Goal: Task Accomplishment & Management: Manage account settings

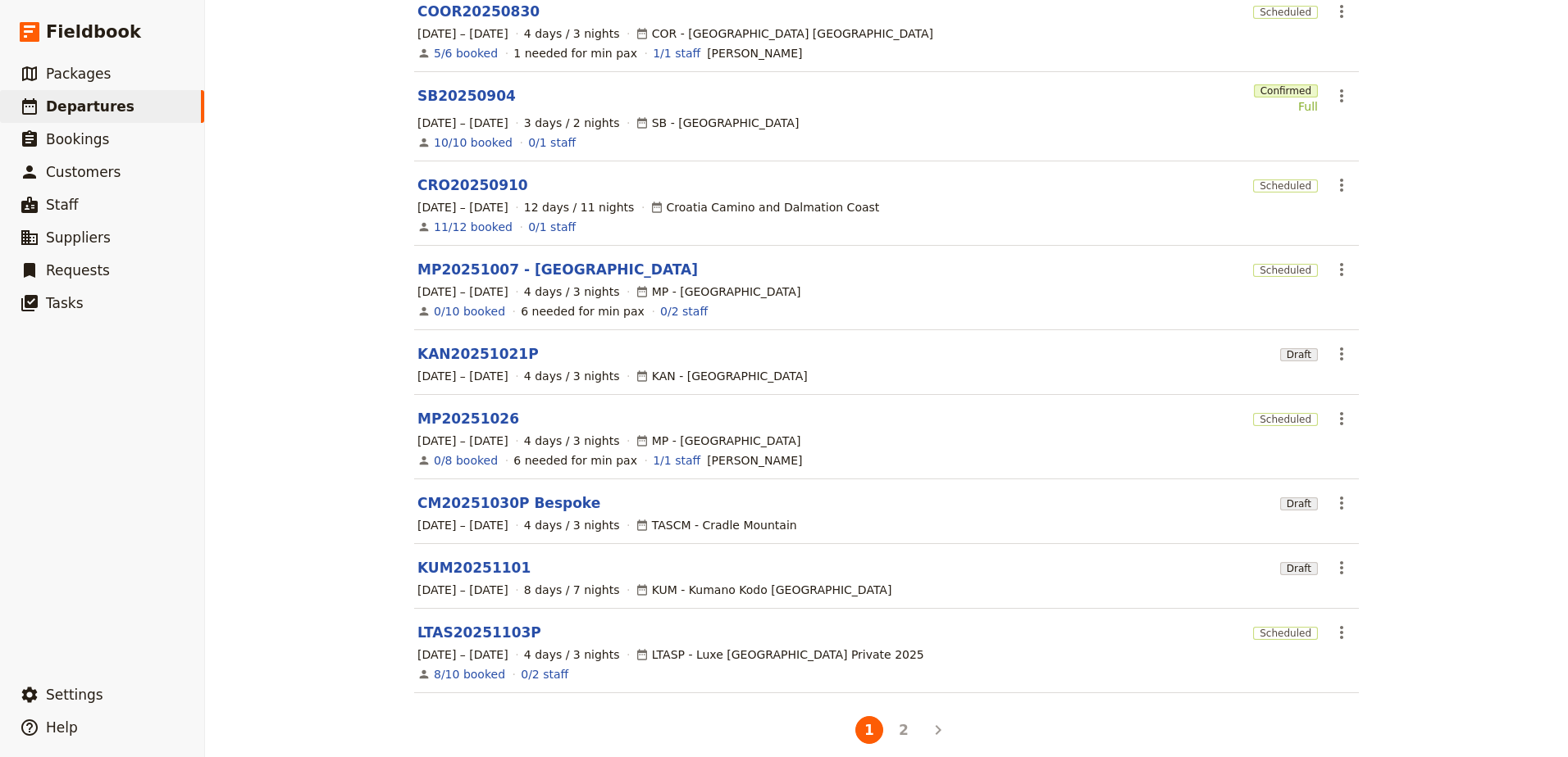
scroll to position [272, 0]
click at [484, 620] on link "LTAS20251103P" at bounding box center [479, 629] width 123 height 19
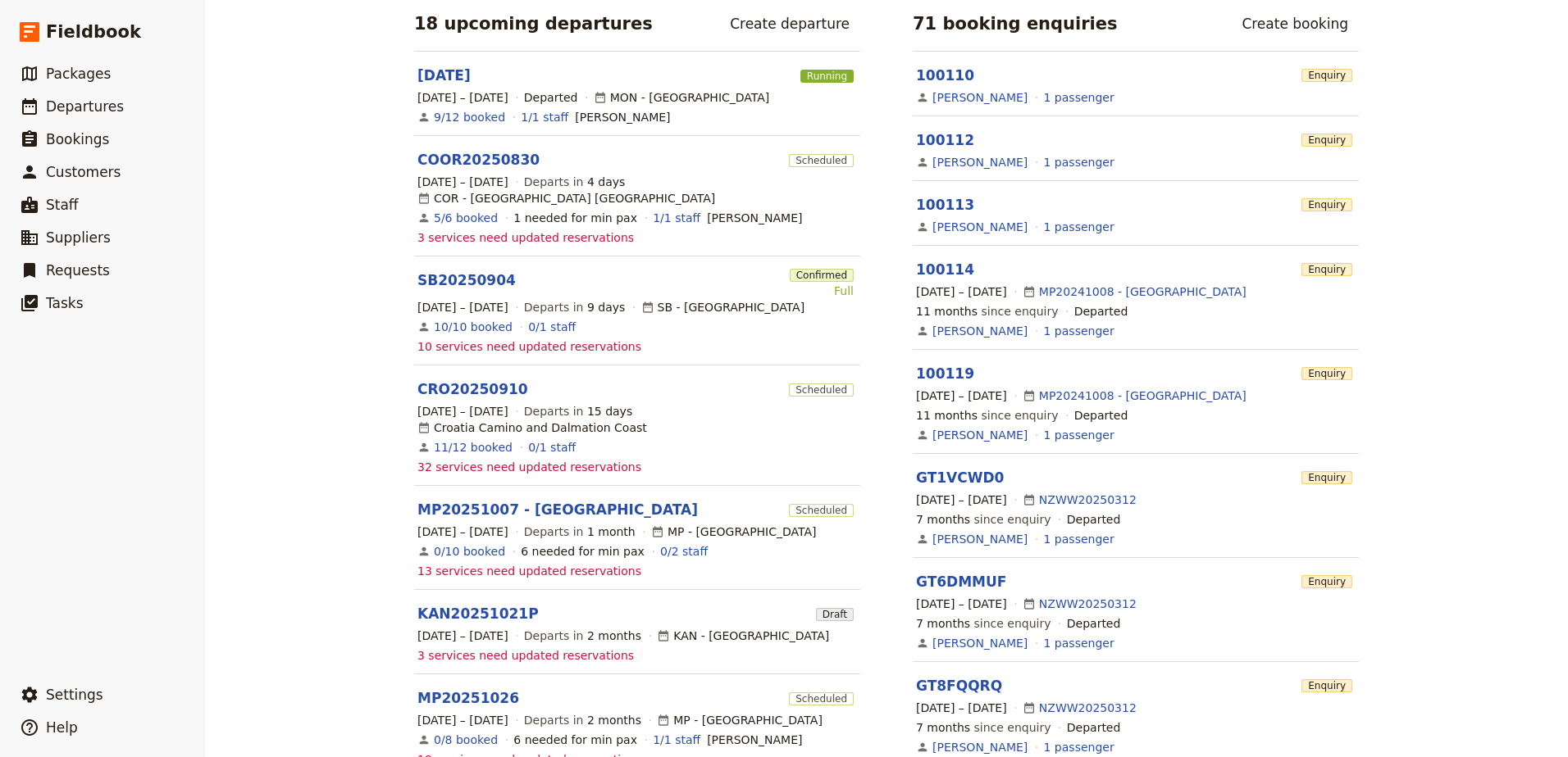
scroll to position [656, 0]
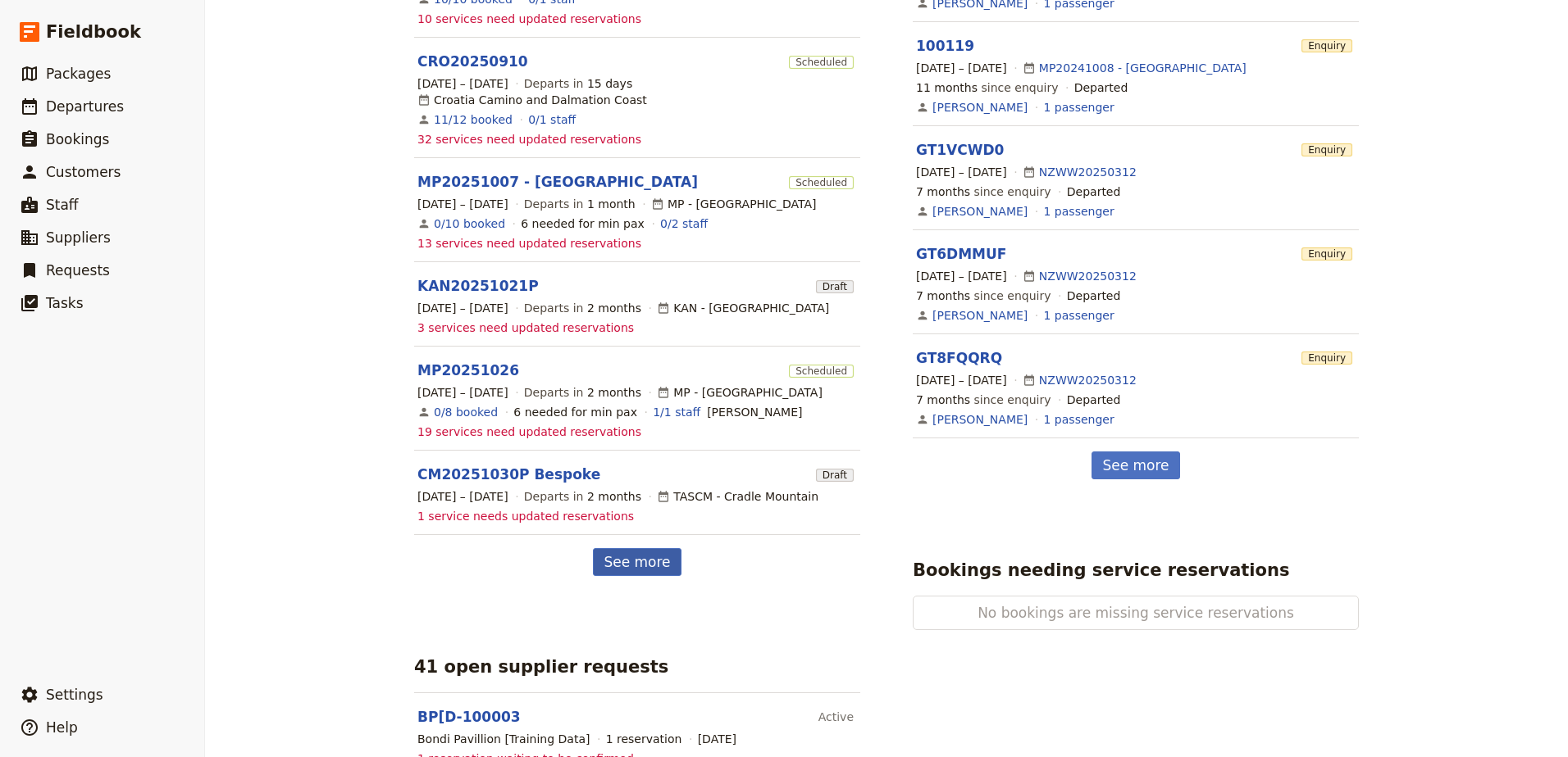
click at [621, 548] on link "See more" at bounding box center [636, 562] width 88 height 28
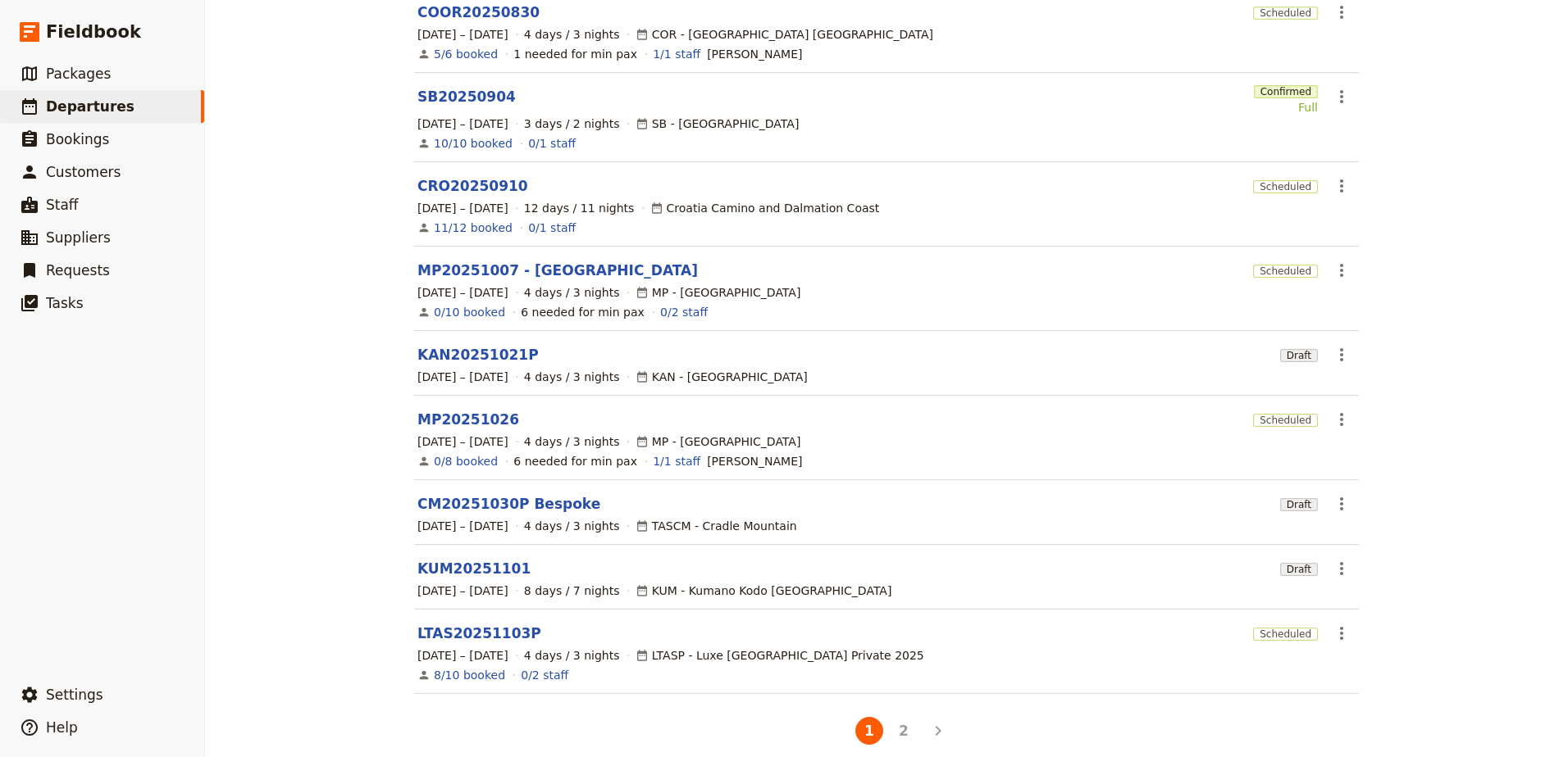
scroll to position [272, 0]
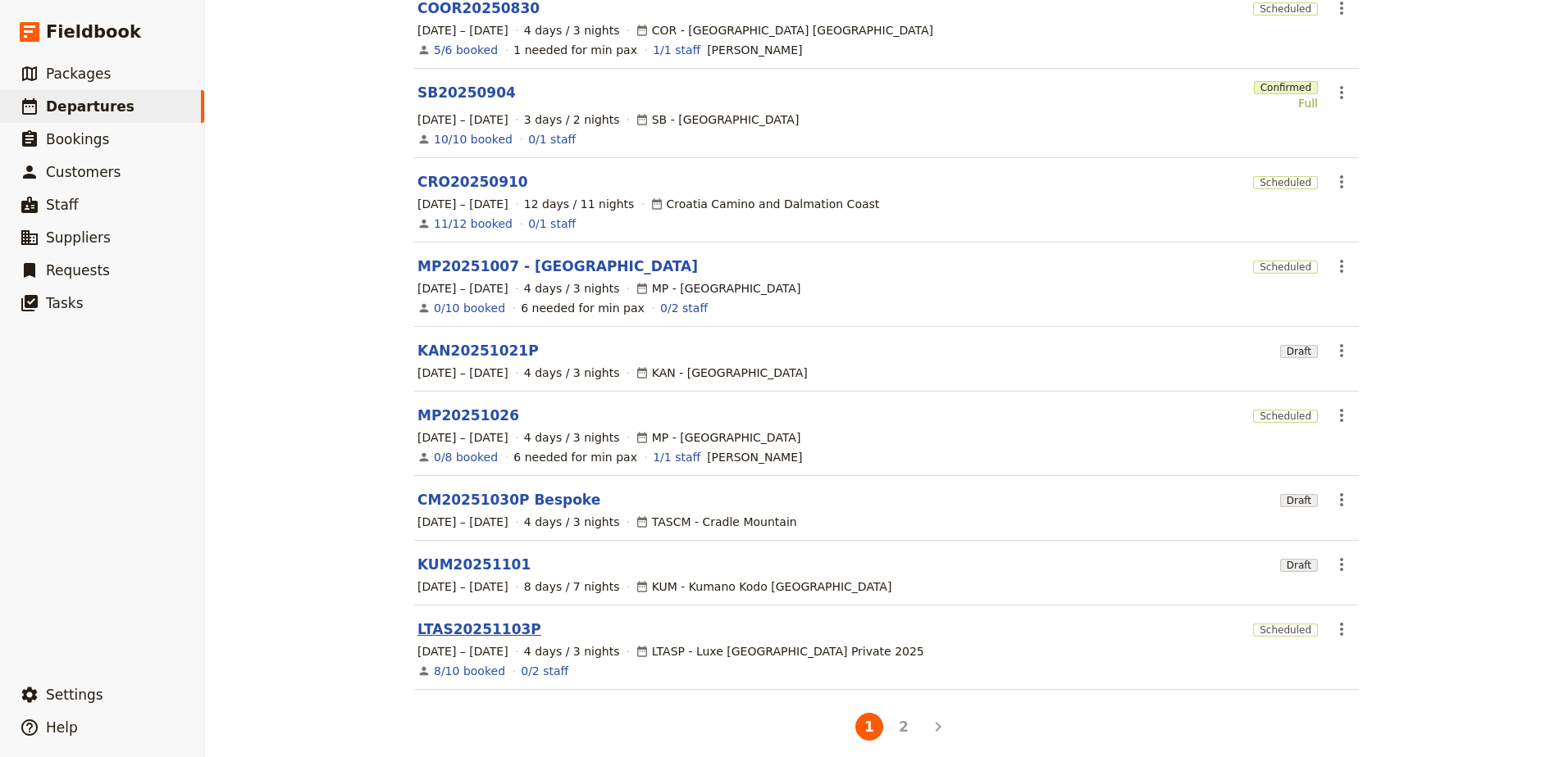
click at [464, 620] on link "LTAS20251103P" at bounding box center [479, 629] width 123 height 19
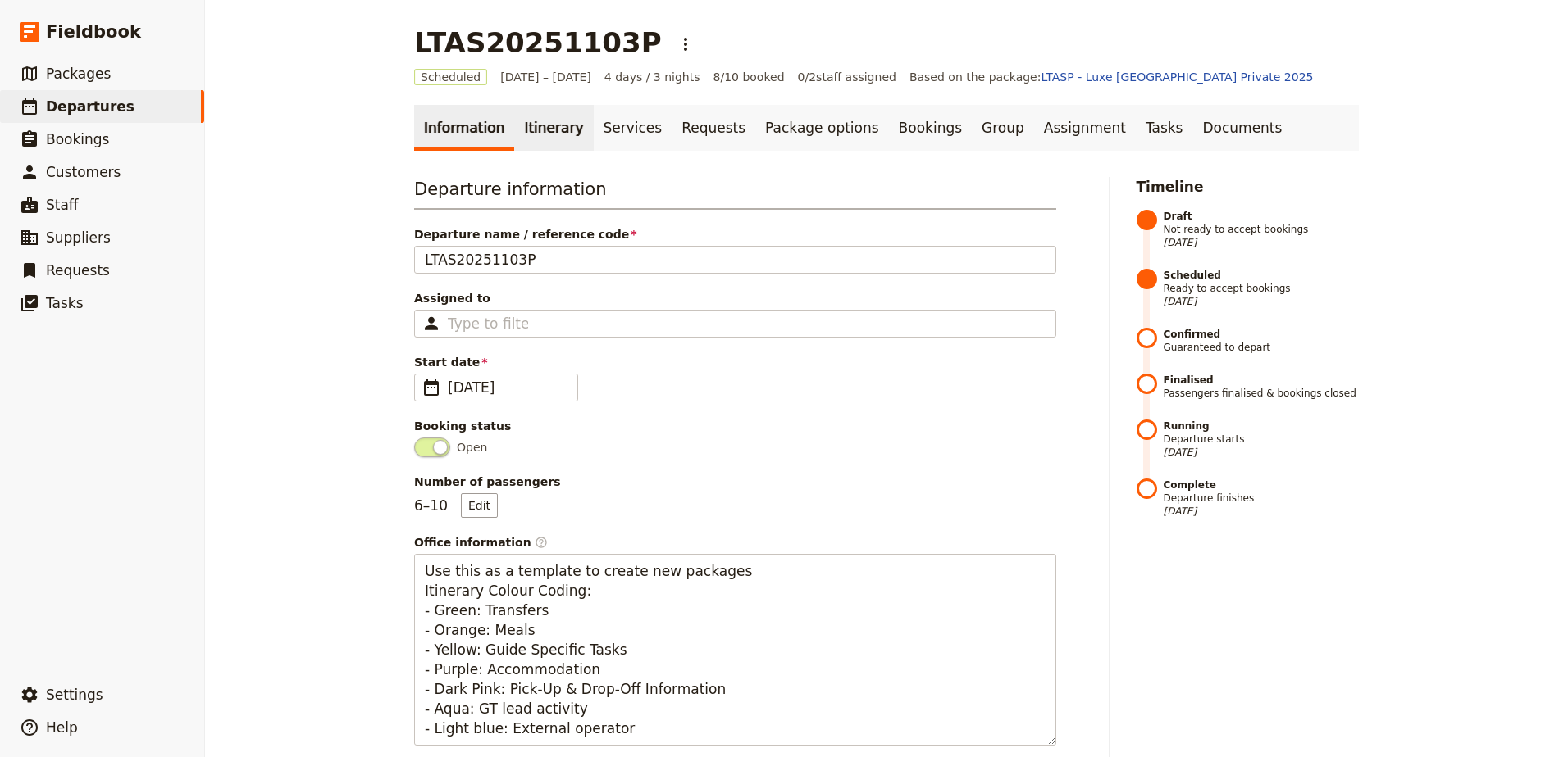
click at [526, 131] on link "Itinerary" at bounding box center [553, 128] width 78 height 46
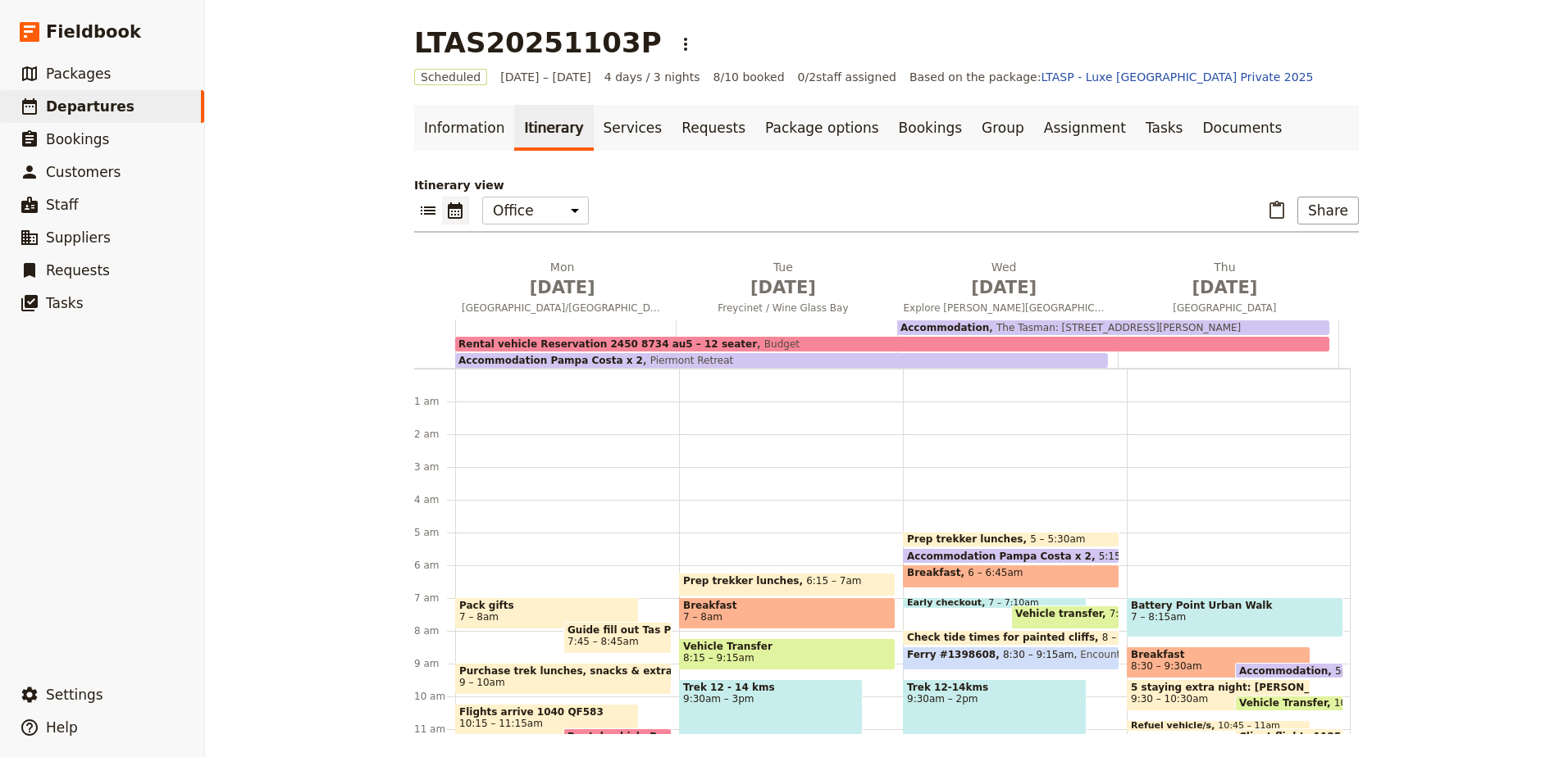
scroll to position [147, 0]
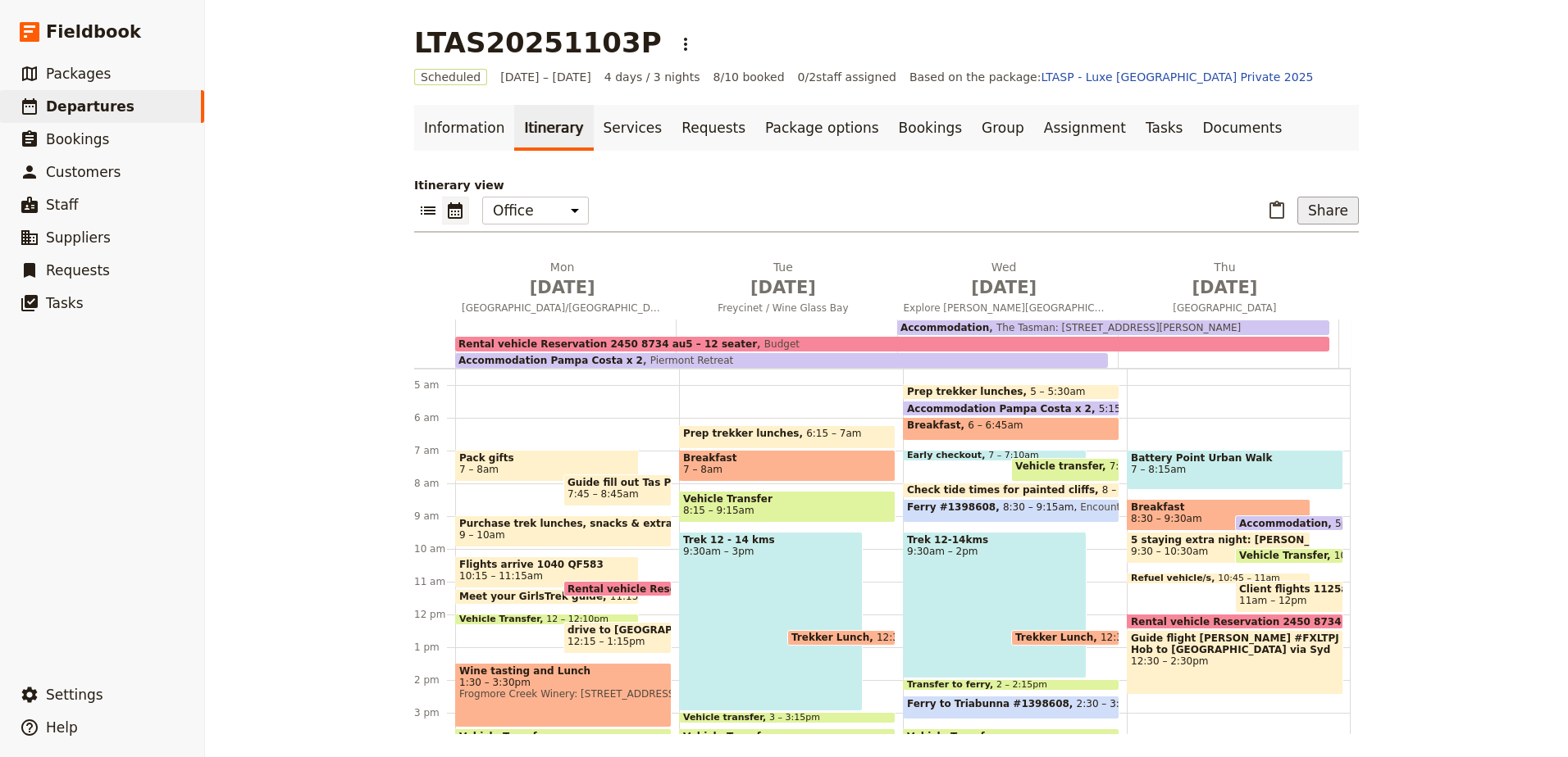
click at [1350, 205] on button "Share" at bounding box center [1328, 211] width 62 height 28
click at [1340, 267] on span "Passenger itinerary" at bounding box center [1286, 270] width 111 height 17
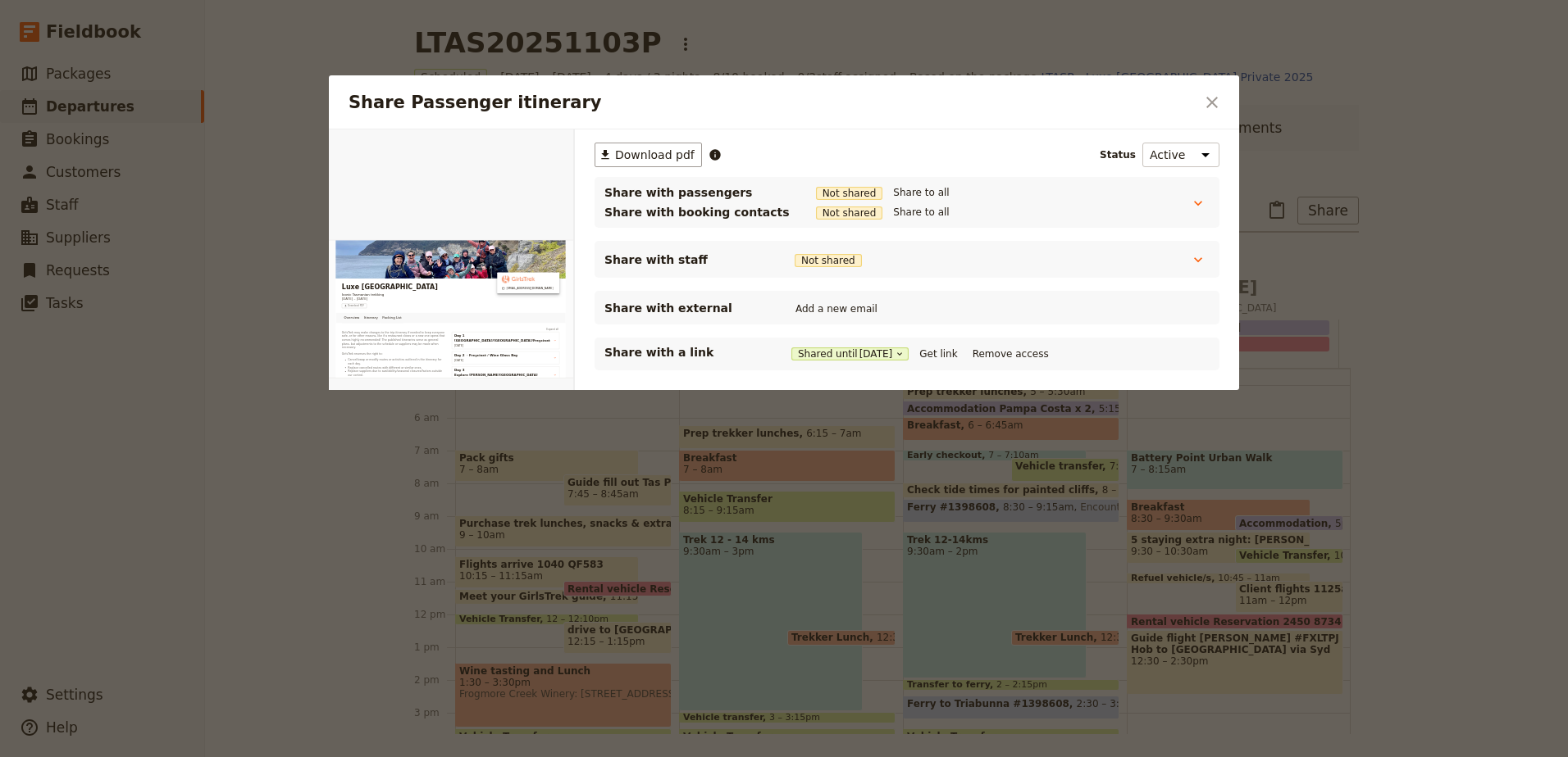
scroll to position [0, 0]
click at [943, 358] on button "Get link" at bounding box center [938, 355] width 46 height 18
click at [1203, 109] on icon "Close dialog" at bounding box center [1211, 102] width 19 height 19
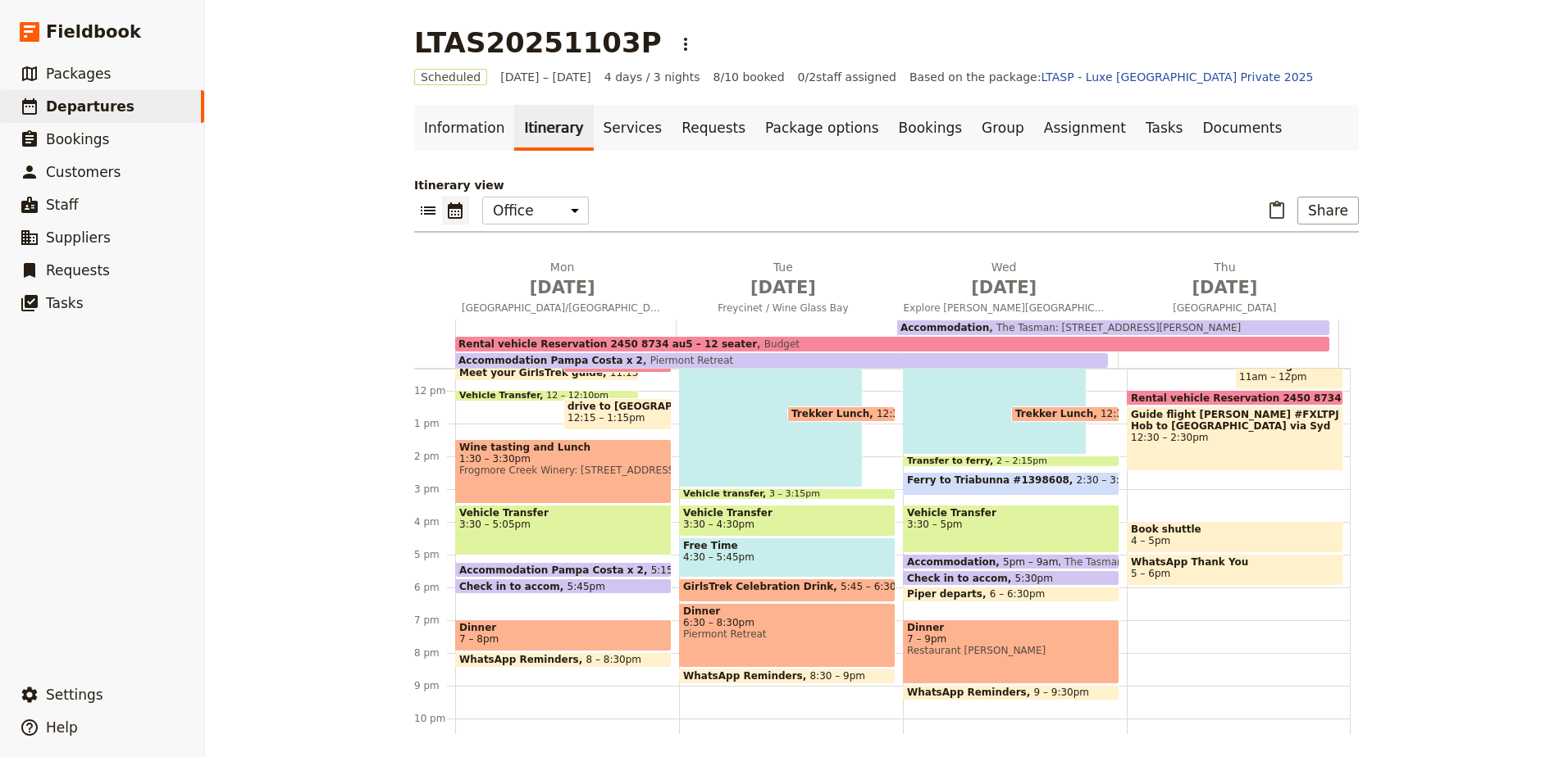
scroll to position [421, 0]
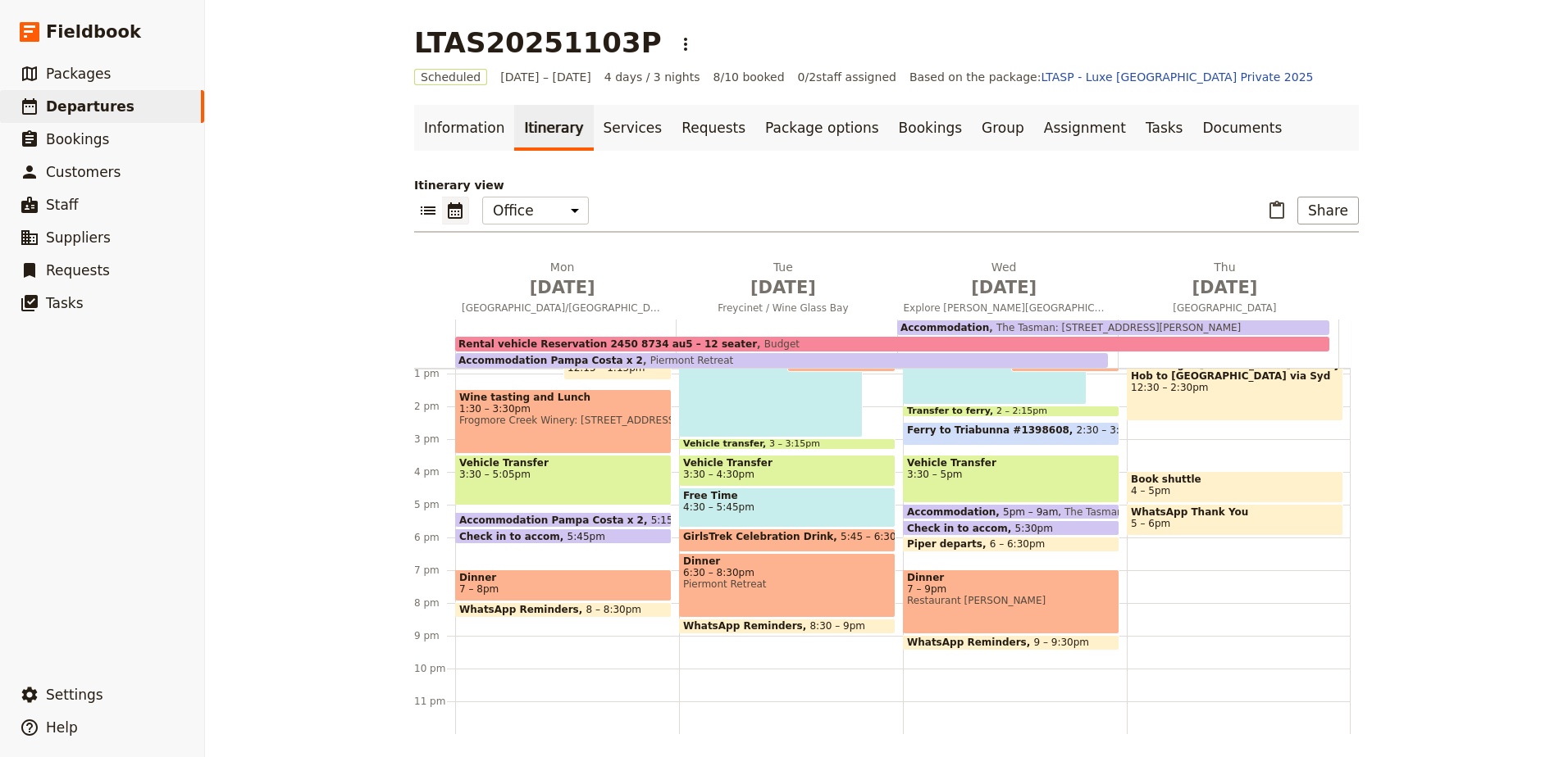
click at [760, 537] on span "GirlsTrek Celebration Drink" at bounding box center [761, 537] width 158 height 11
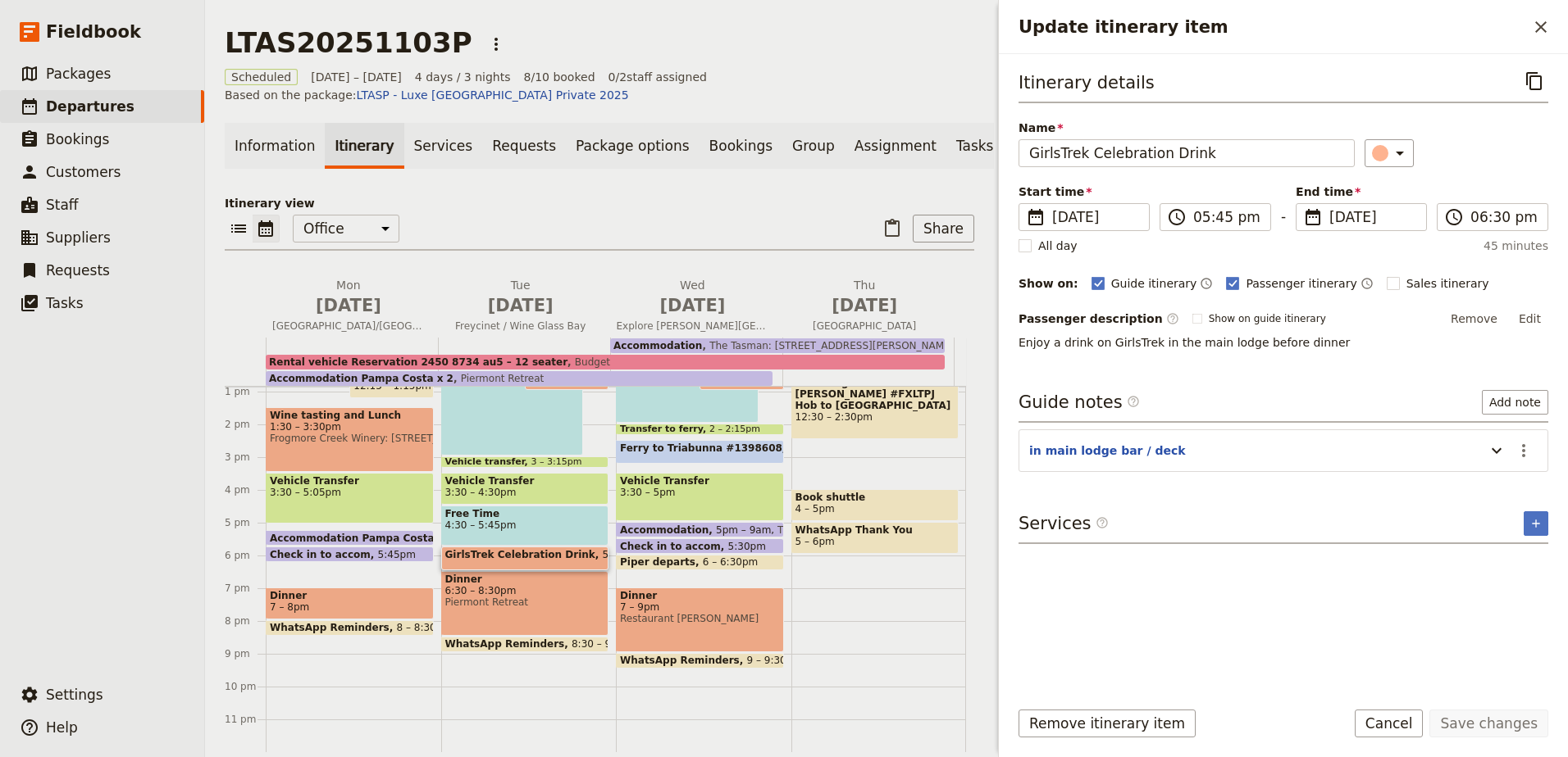
click at [1541, 454] on section "in main lodge bar / deck ​" at bounding box center [1282, 450] width 530 height 42
click at [1521, 459] on icon "Actions" at bounding box center [1523, 450] width 19 height 19
click at [1509, 510] on span "Remove note" at bounding box center [1488, 509] width 76 height 17
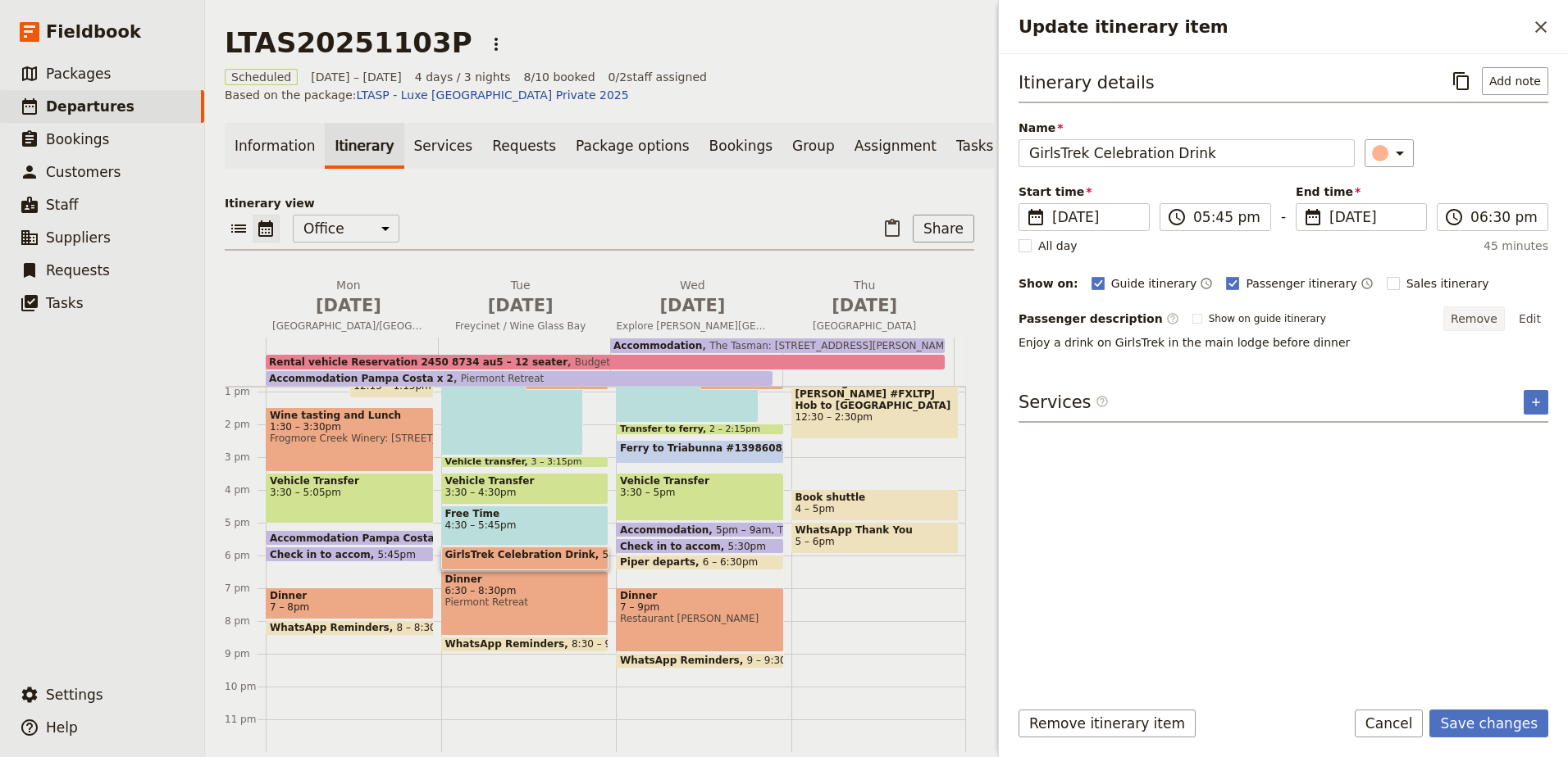
click at [1497, 321] on button "Remove" at bounding box center [1473, 319] width 62 height 25
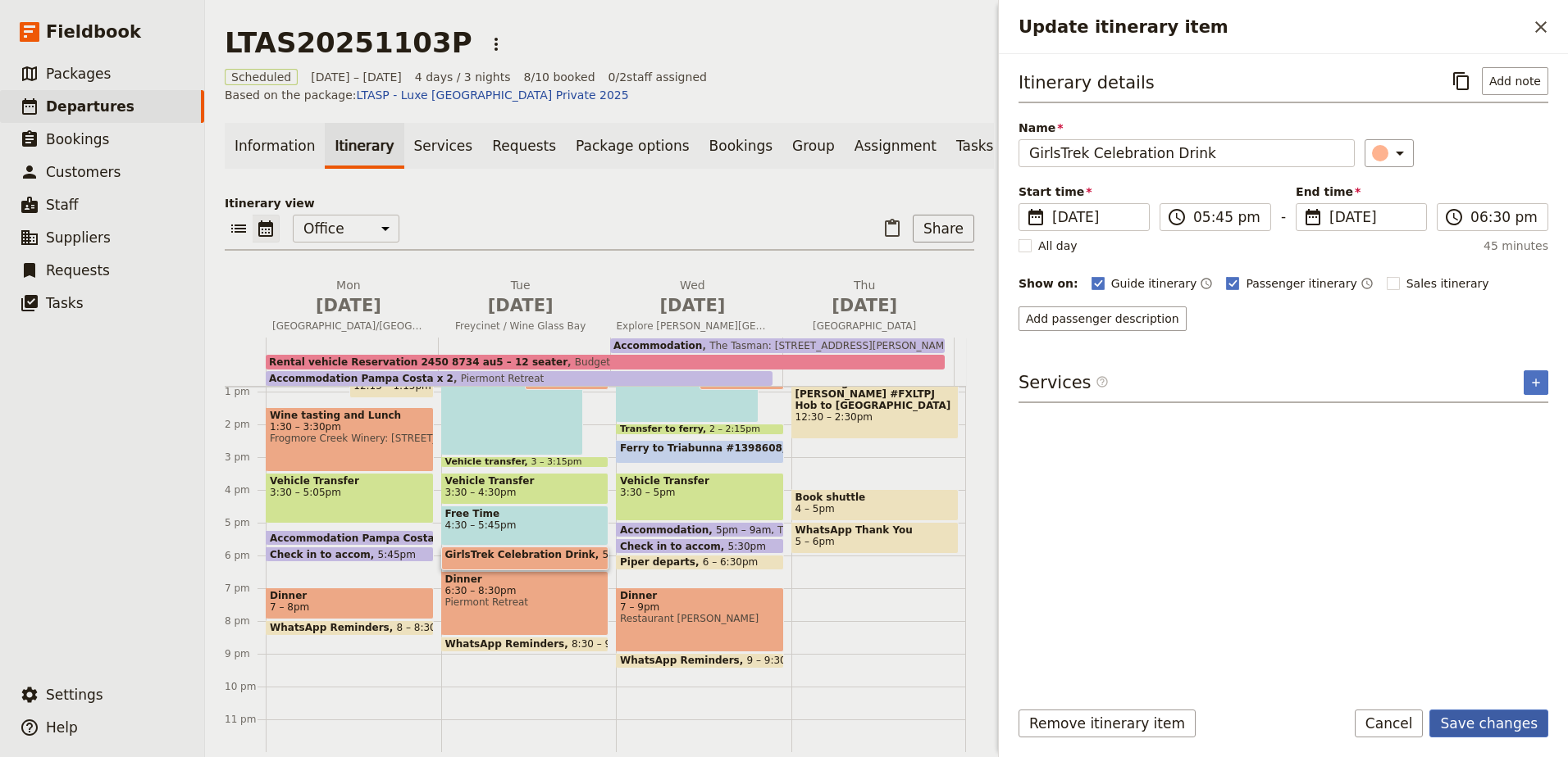
click at [1516, 712] on button "Save changes" at bounding box center [1488, 724] width 119 height 28
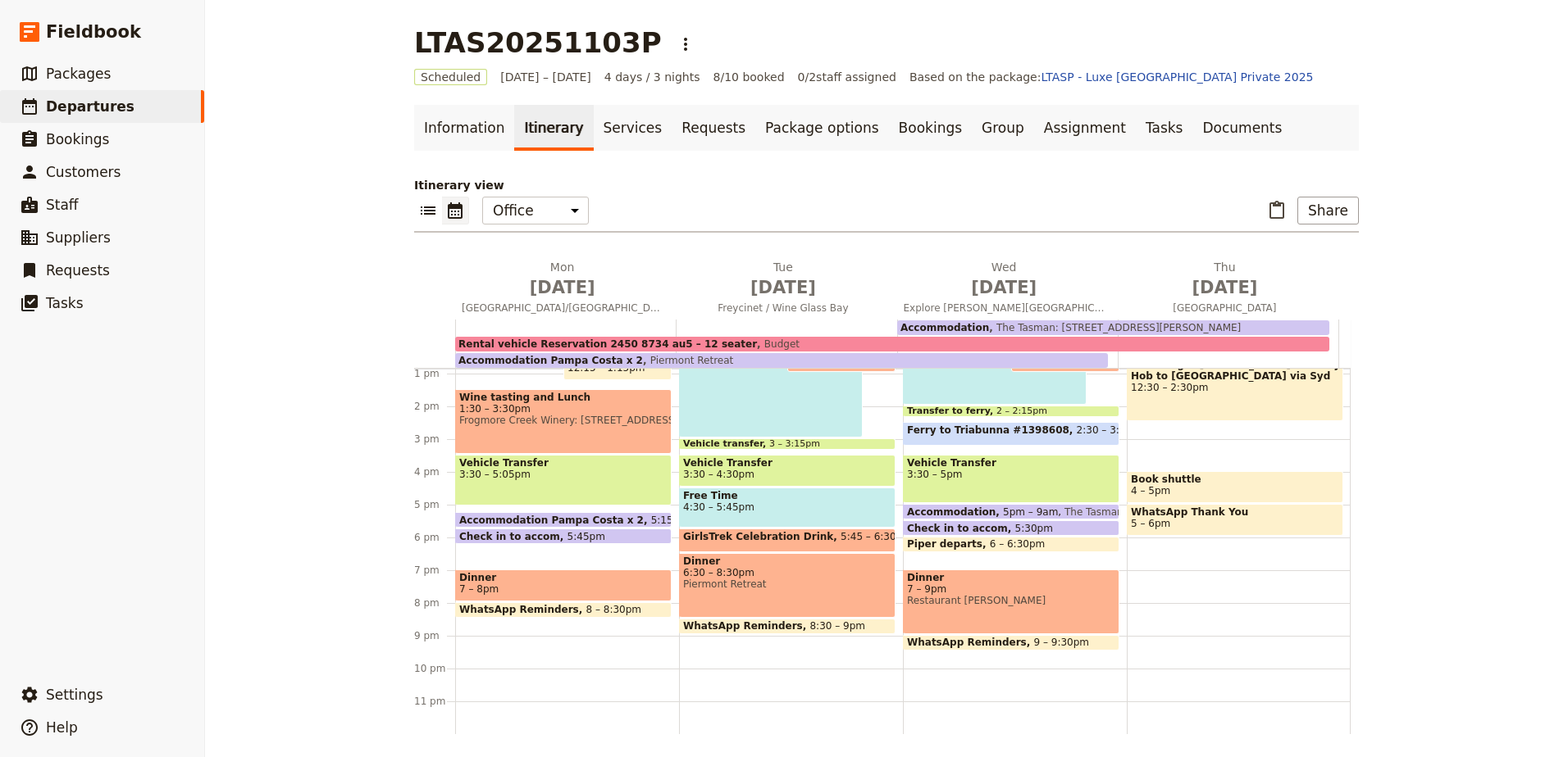
click at [824, 509] on span "4:30 – 5:45pm" at bounding box center [787, 507] width 208 height 11
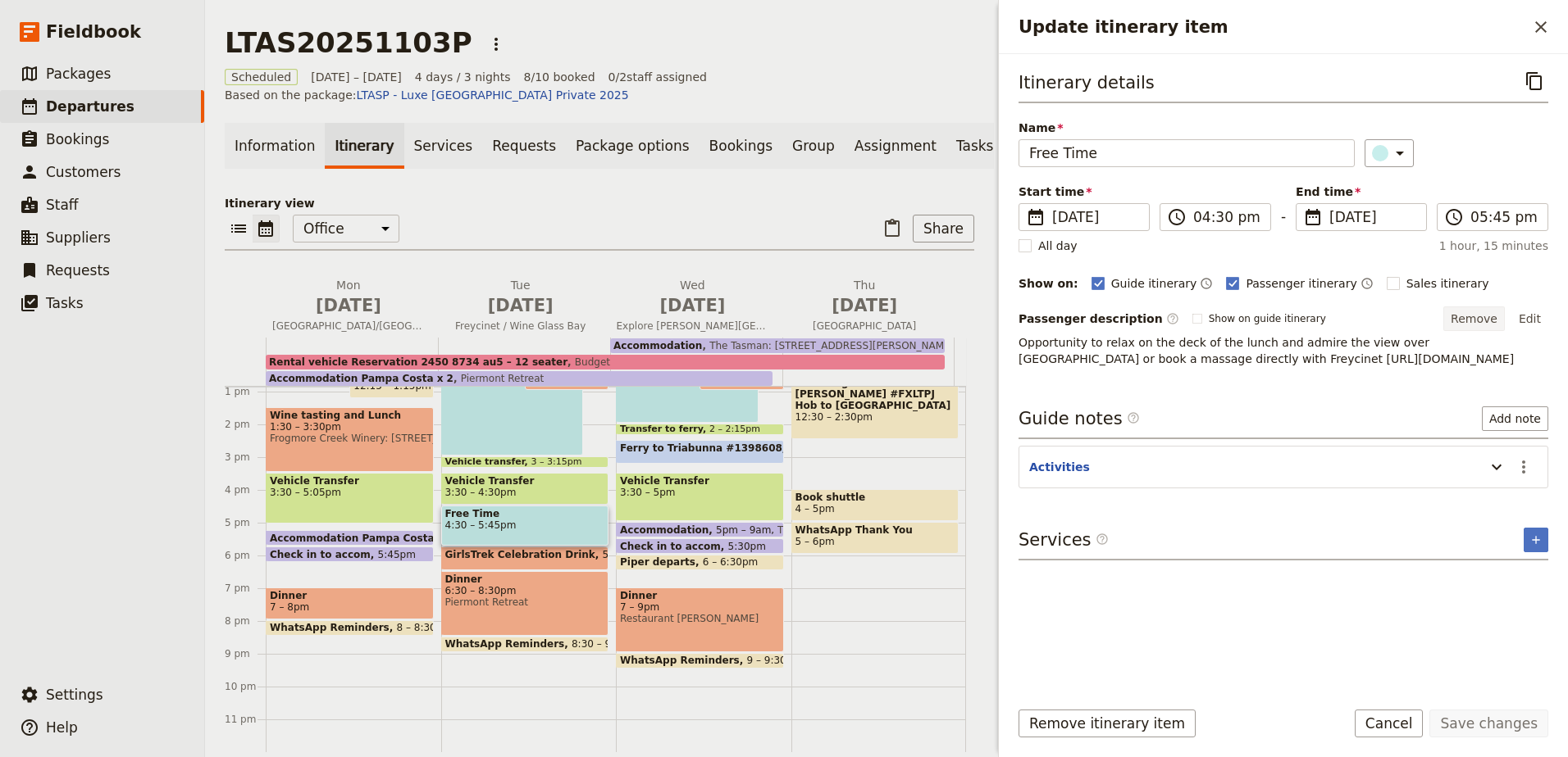
click at [1492, 320] on button "Remove" at bounding box center [1473, 319] width 62 height 25
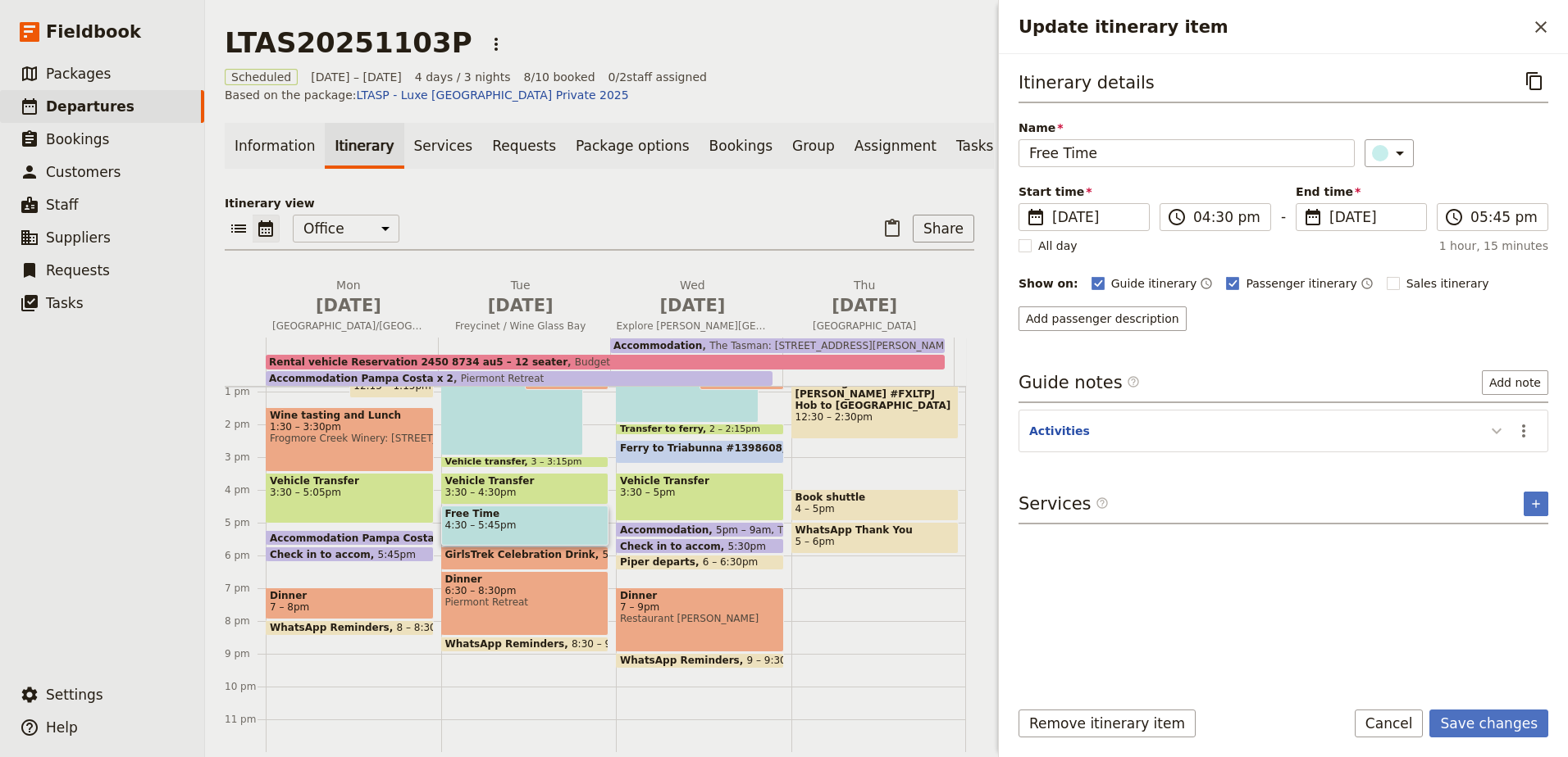
click at [1499, 430] on icon "Update itinerary item" at bounding box center [1496, 431] width 10 height 6
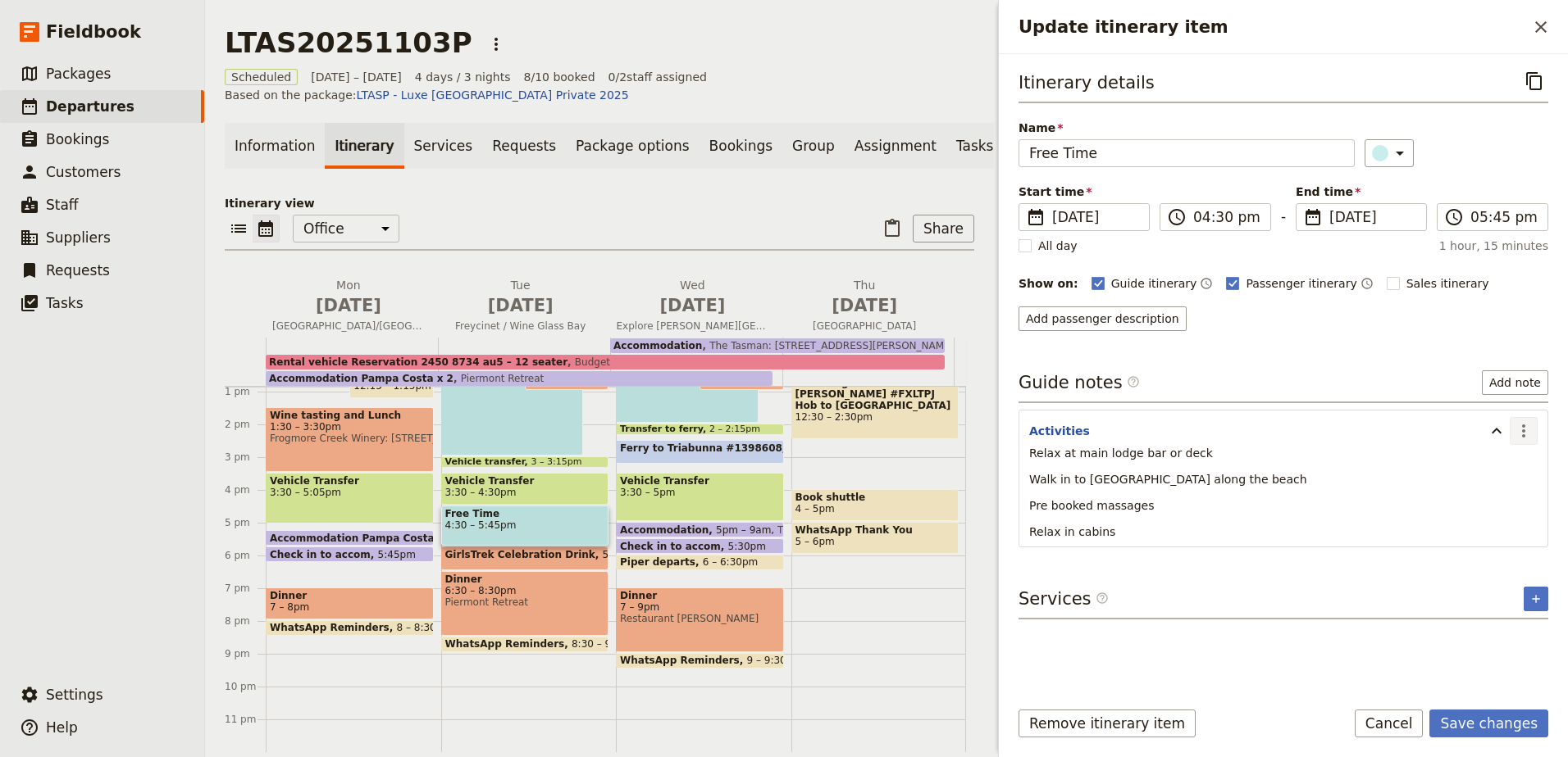
click at [1529, 430] on icon "Actions" at bounding box center [1523, 430] width 19 height 19
click at [1501, 498] on button "Remove note" at bounding box center [1489, 489] width 96 height 23
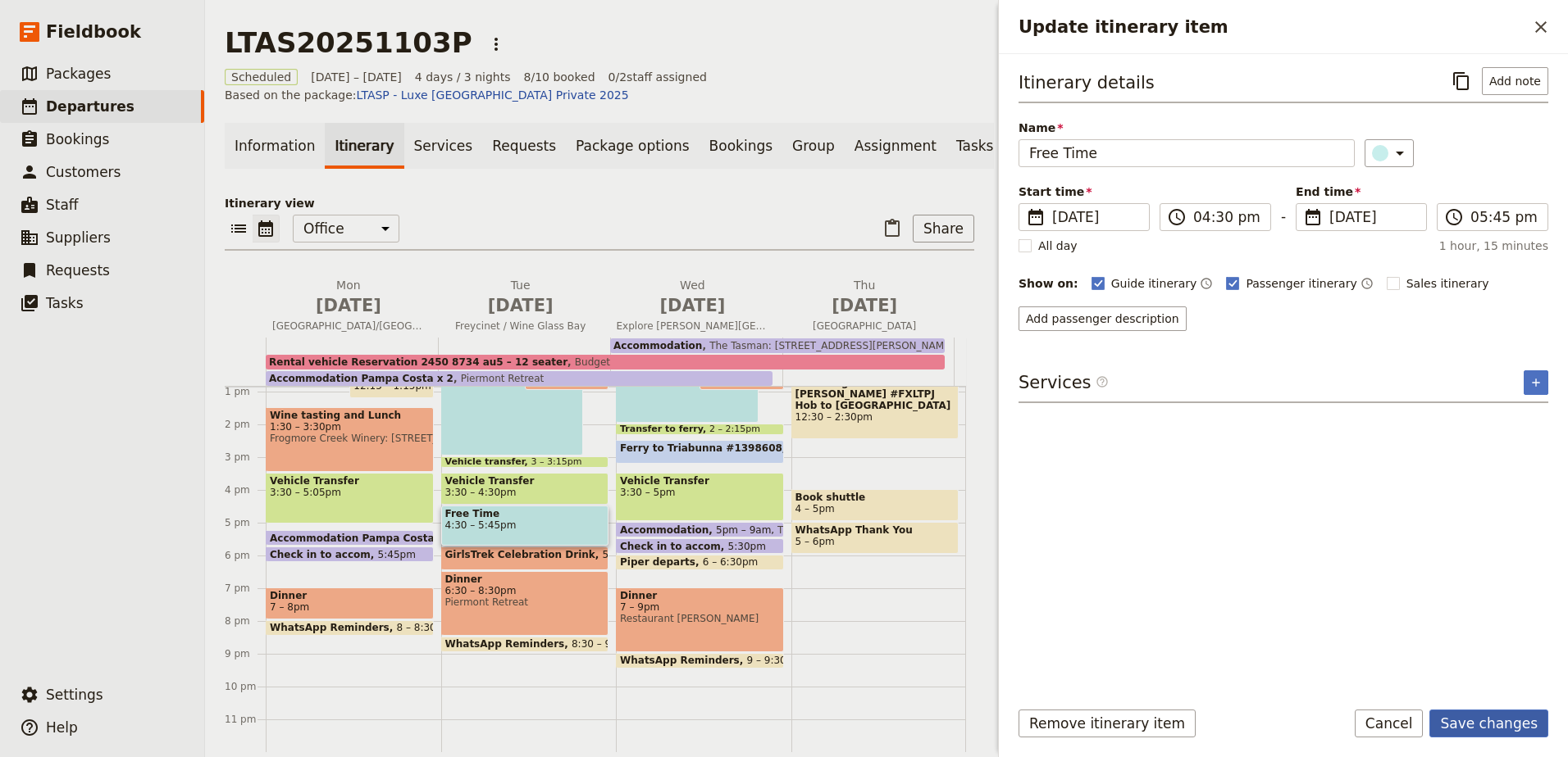
click at [1499, 729] on button "Save changes" at bounding box center [1488, 724] width 119 height 28
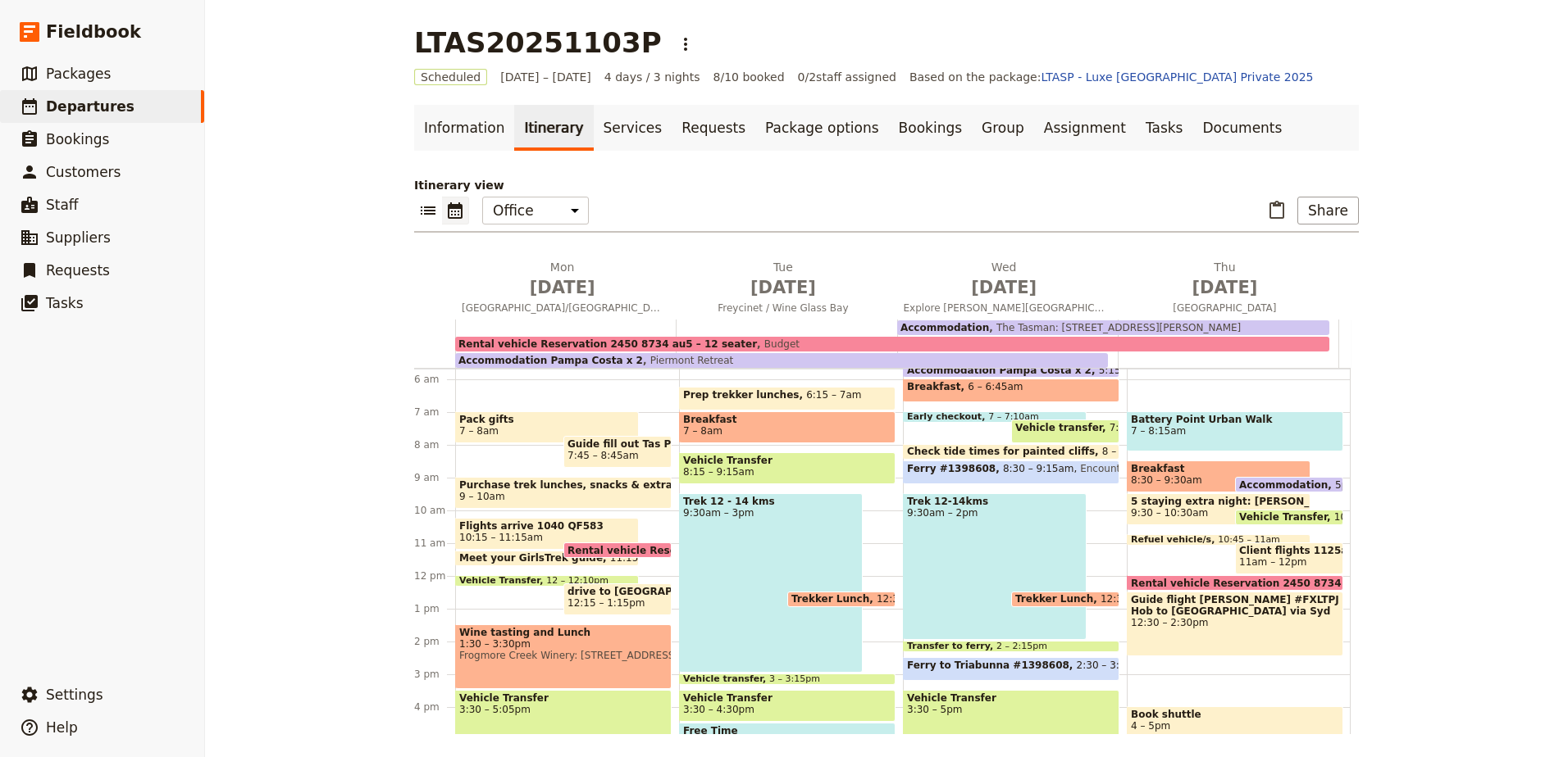
scroll to position [175, 0]
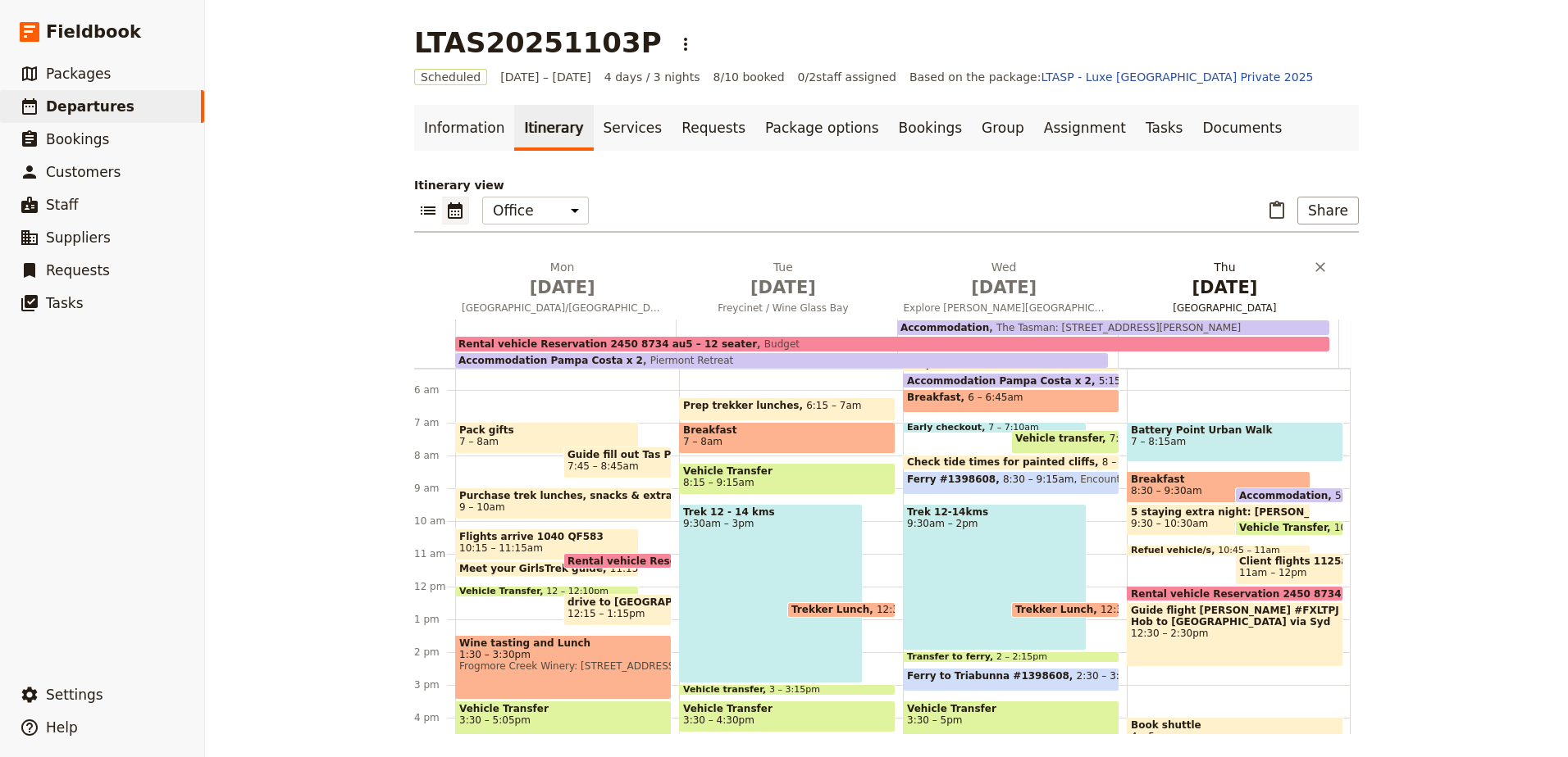
click at [1211, 279] on span "[DATE]" at bounding box center [1224, 287] width 201 height 25
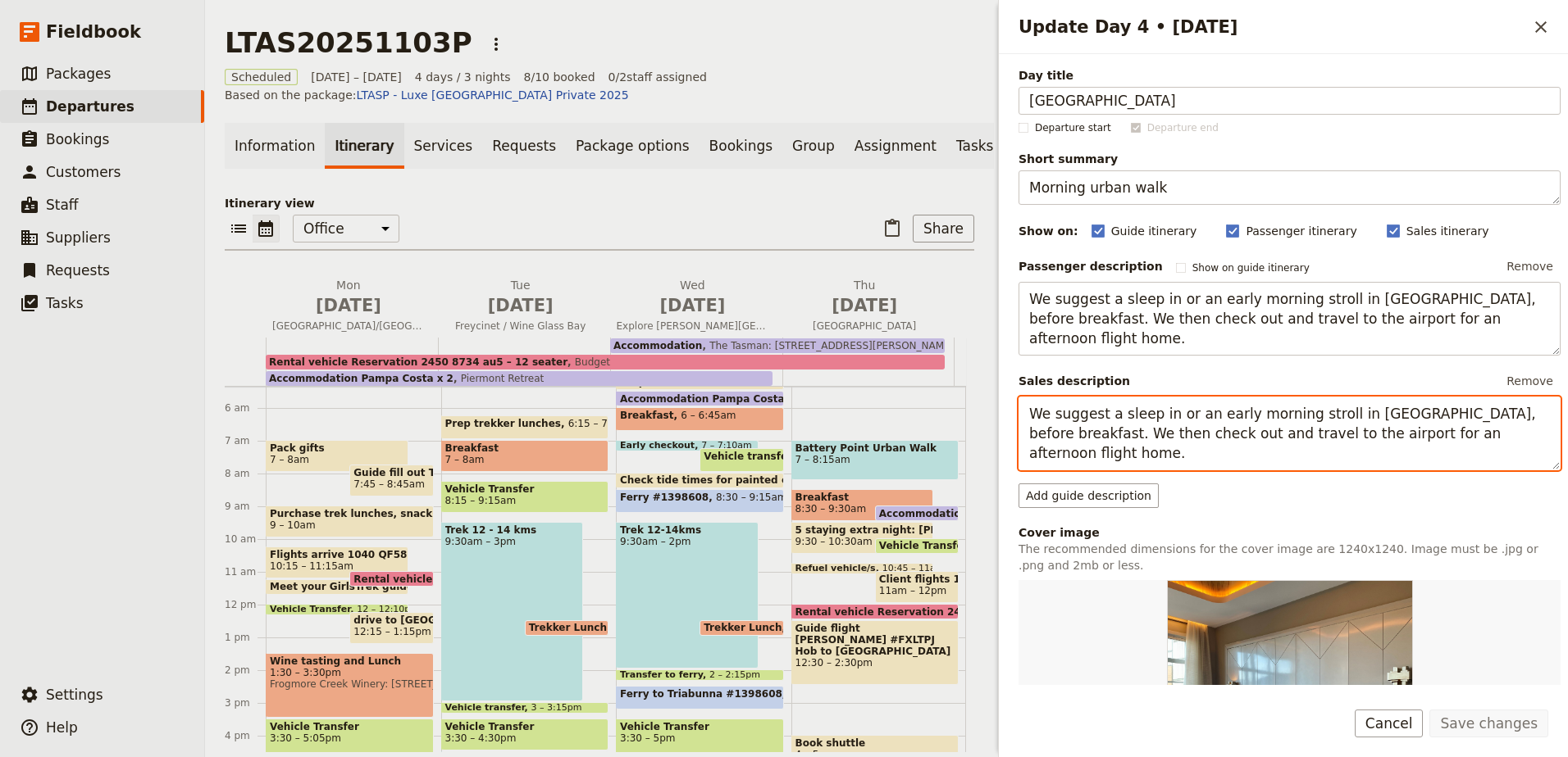
drag, startPoint x: 1397, startPoint y: 434, endPoint x: 1322, endPoint y: 435, distance: 75.0
click at [1322, 435] on textarea "We suggest a sleep in or an early morning stroll in [GEOGRAPHIC_DATA], before b…" at bounding box center [1289, 434] width 542 height 74
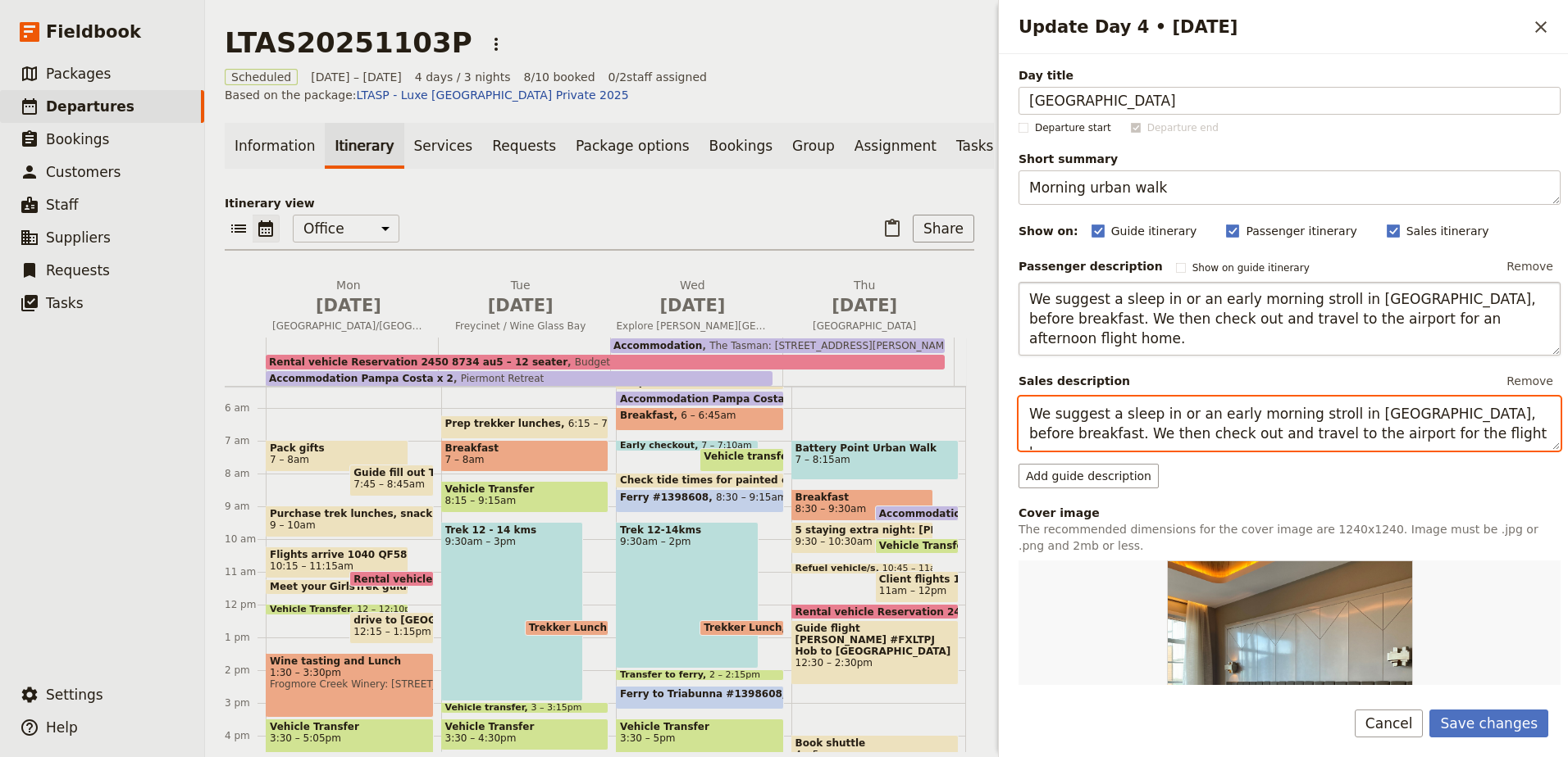
type textarea "We suggest a sleep in or an early morning stroll in [GEOGRAPHIC_DATA], before b…"
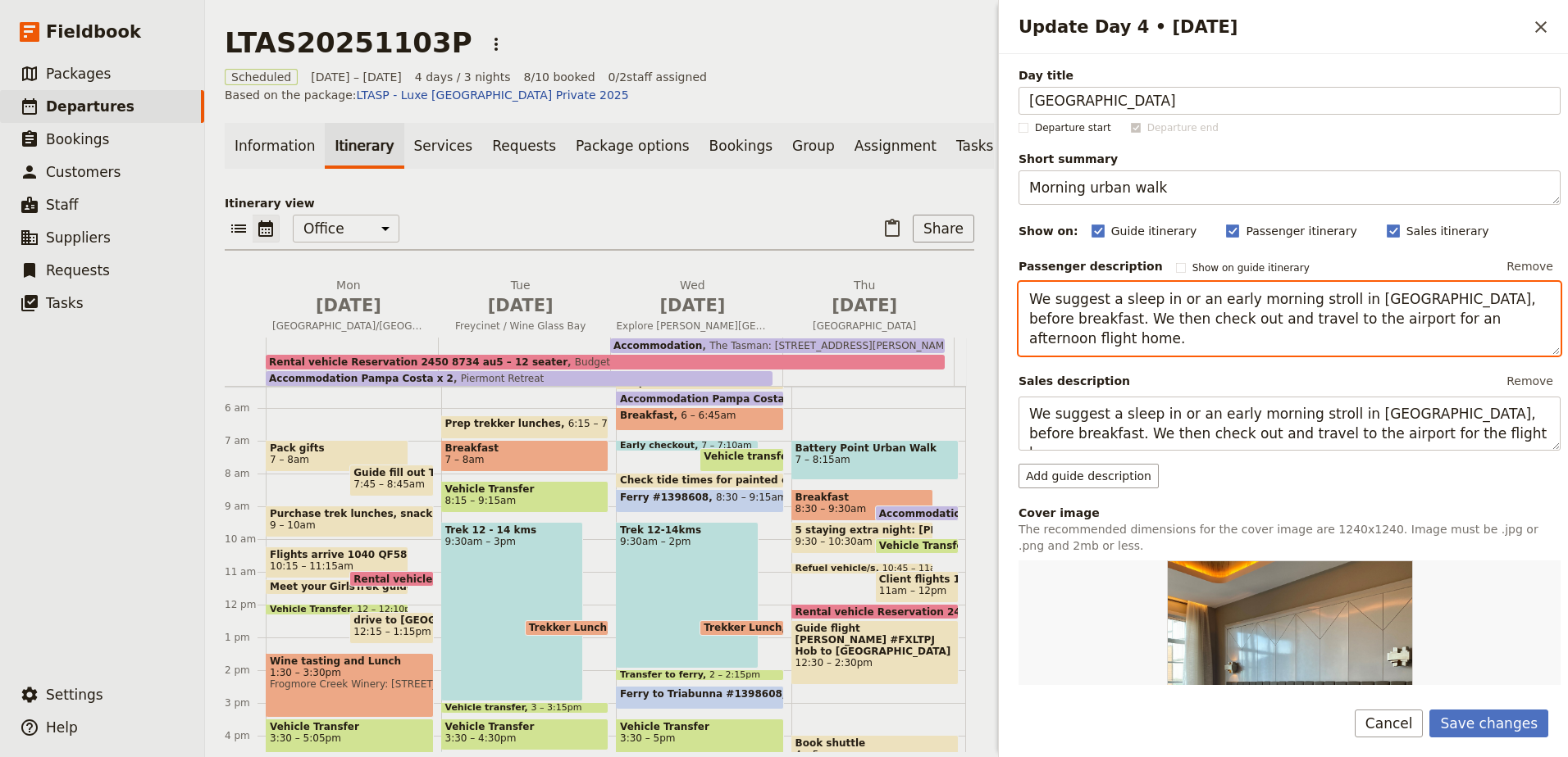
drag, startPoint x: 1401, startPoint y: 314, endPoint x: 1319, endPoint y: 321, distance: 82.3
click at [1319, 321] on textarea "We suggest a sleep in or an early morning stroll in [GEOGRAPHIC_DATA], before b…" at bounding box center [1289, 319] width 542 height 74
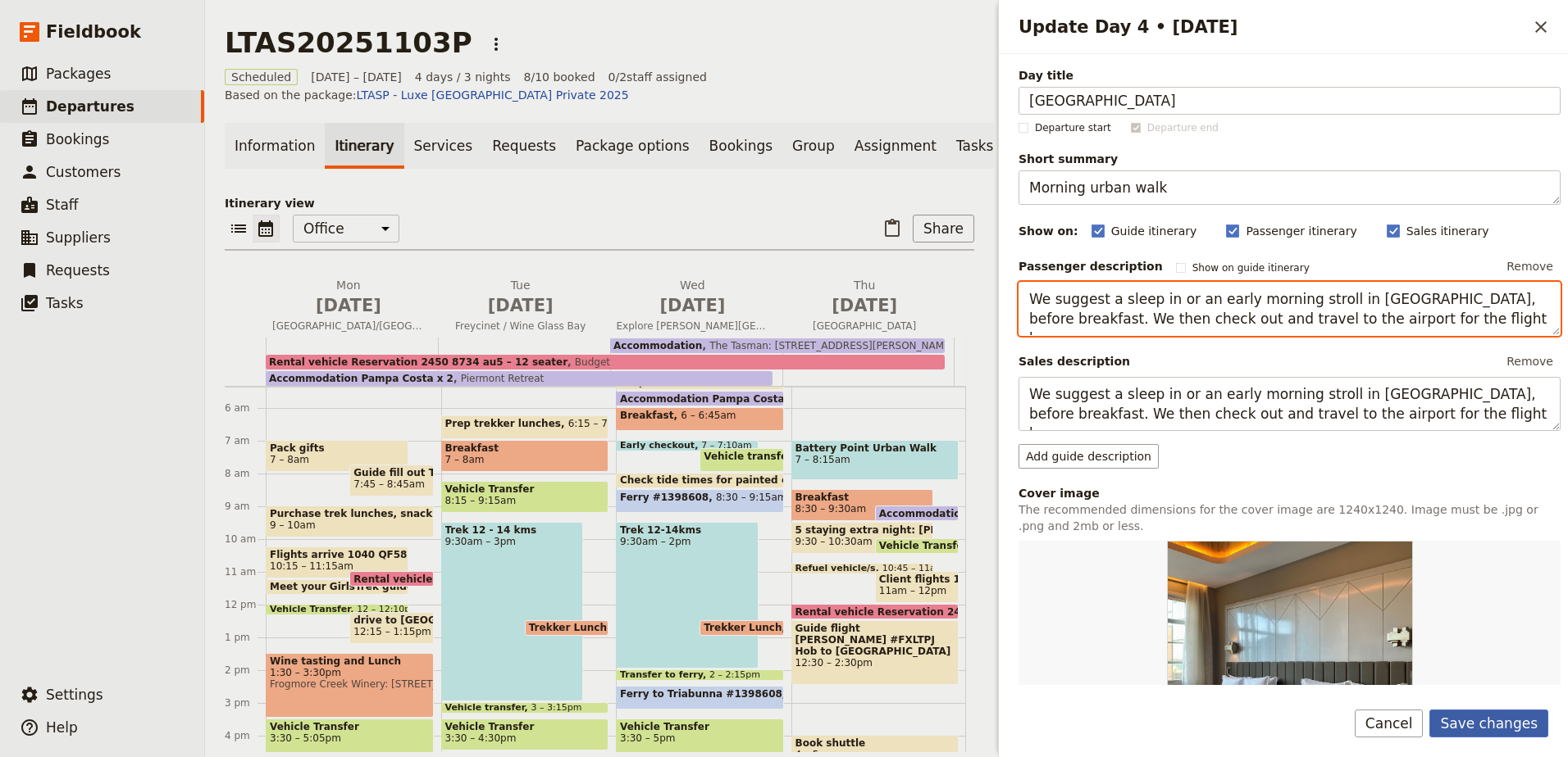
type textarea "We suggest a sleep in or an early morning stroll in [GEOGRAPHIC_DATA], before b…"
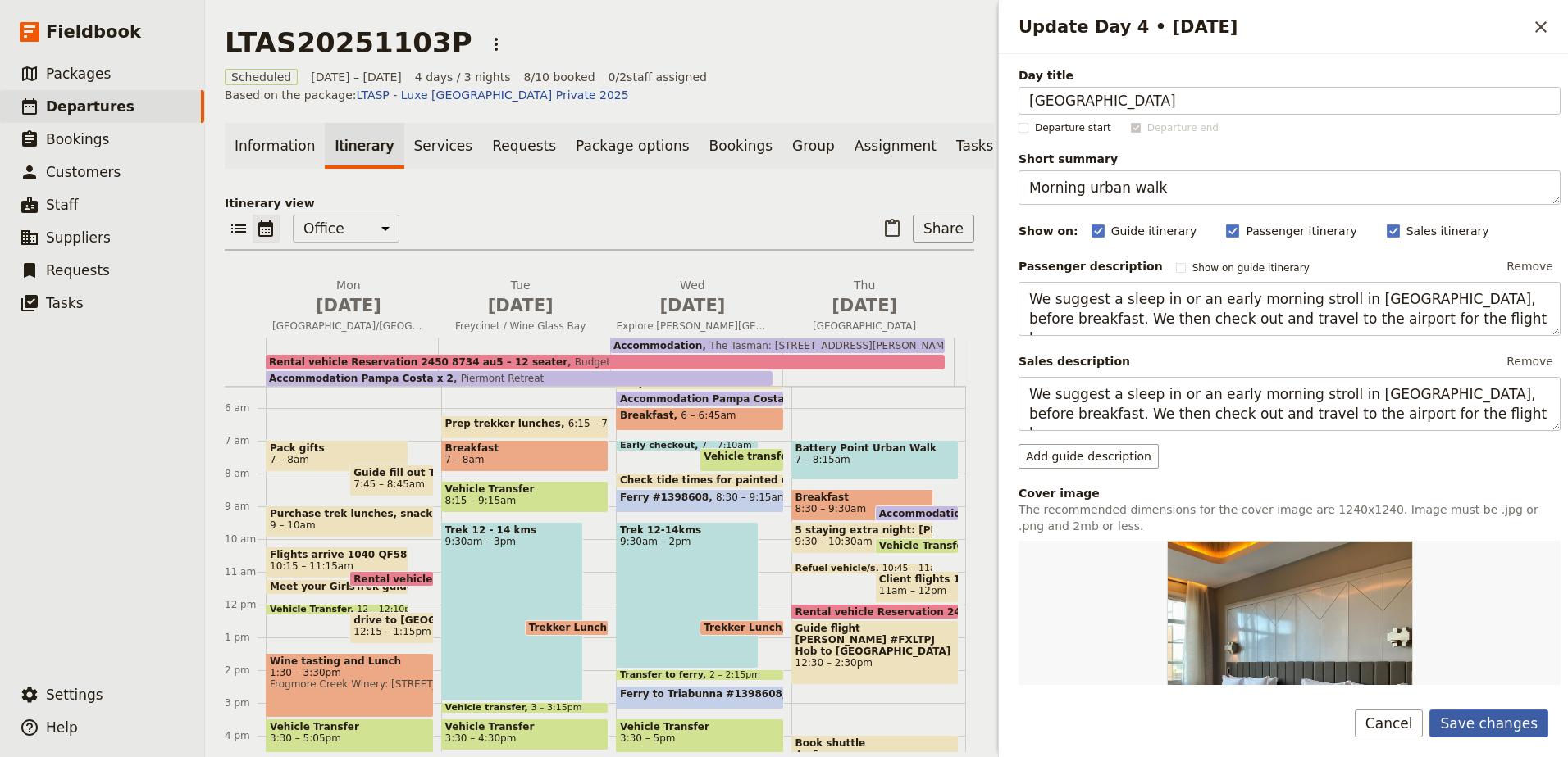
click at [1531, 729] on button "Save changes" at bounding box center [1488, 724] width 119 height 28
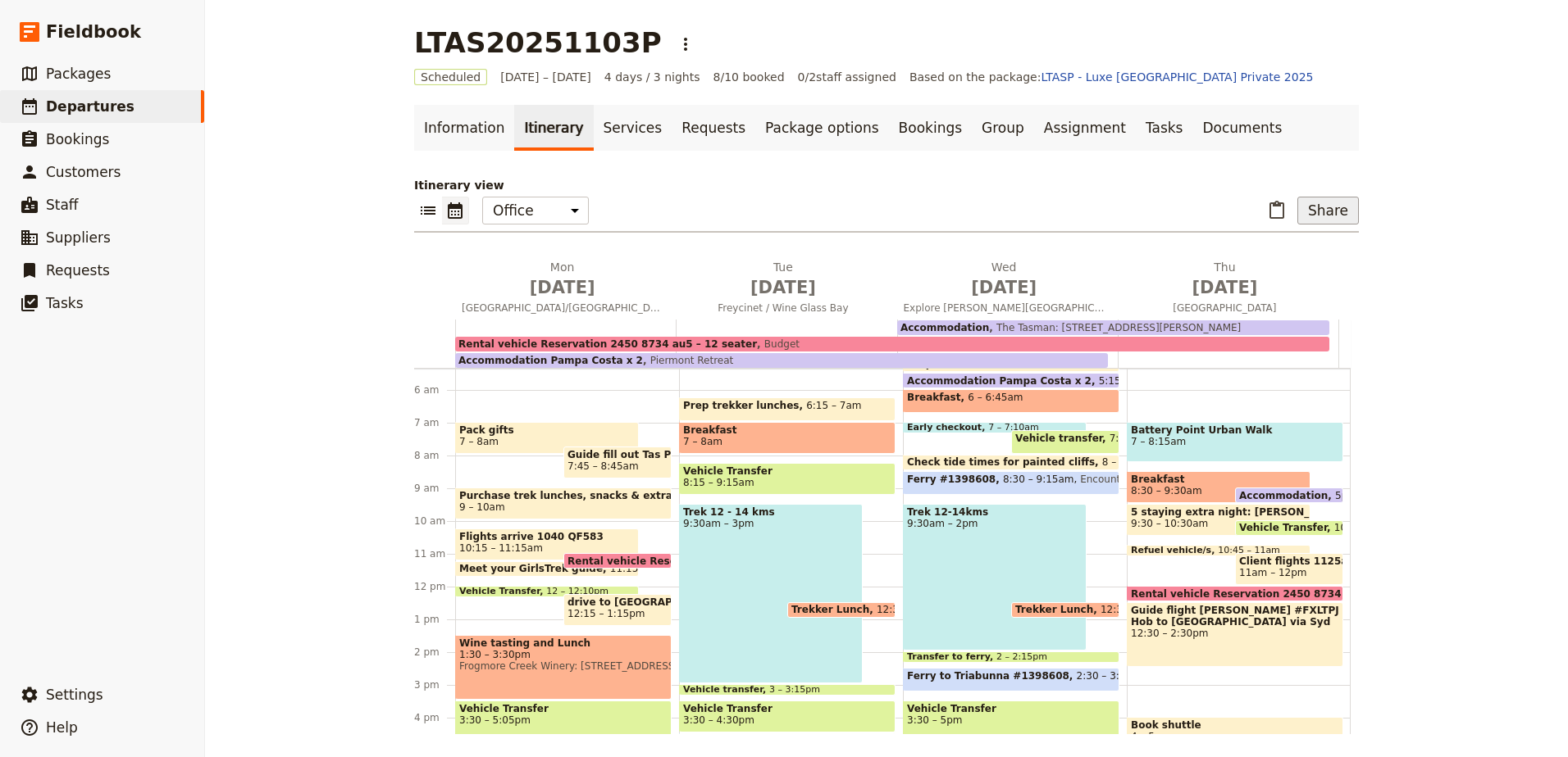
click at [1324, 206] on button "Share" at bounding box center [1328, 211] width 62 height 28
click at [1308, 273] on span "Passenger itinerary" at bounding box center [1286, 270] width 111 height 17
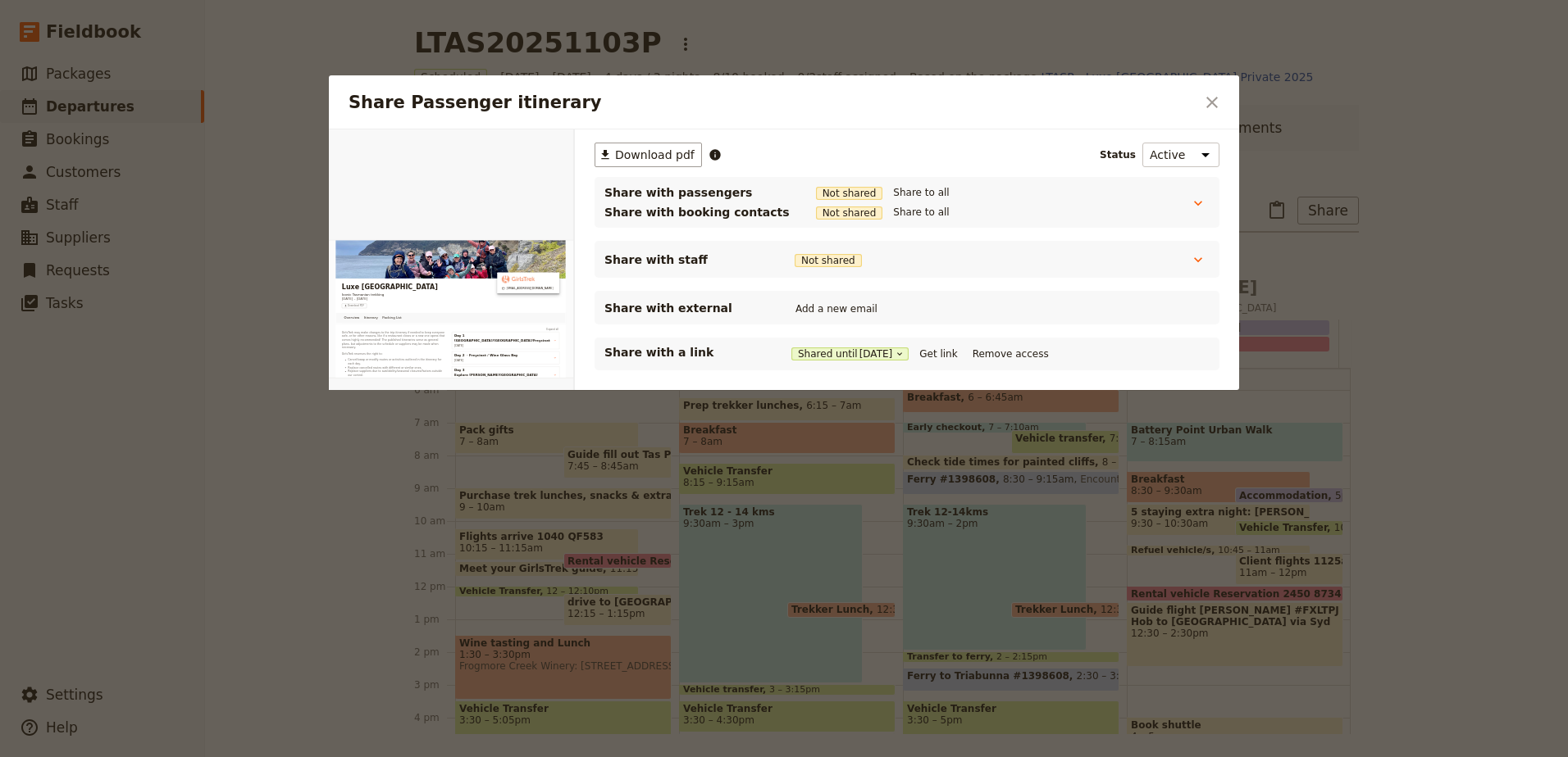
scroll to position [0, 0]
click at [946, 355] on button "Get link" at bounding box center [938, 355] width 46 height 18
click at [1217, 94] on icon "Close dialog" at bounding box center [1211, 102] width 19 height 19
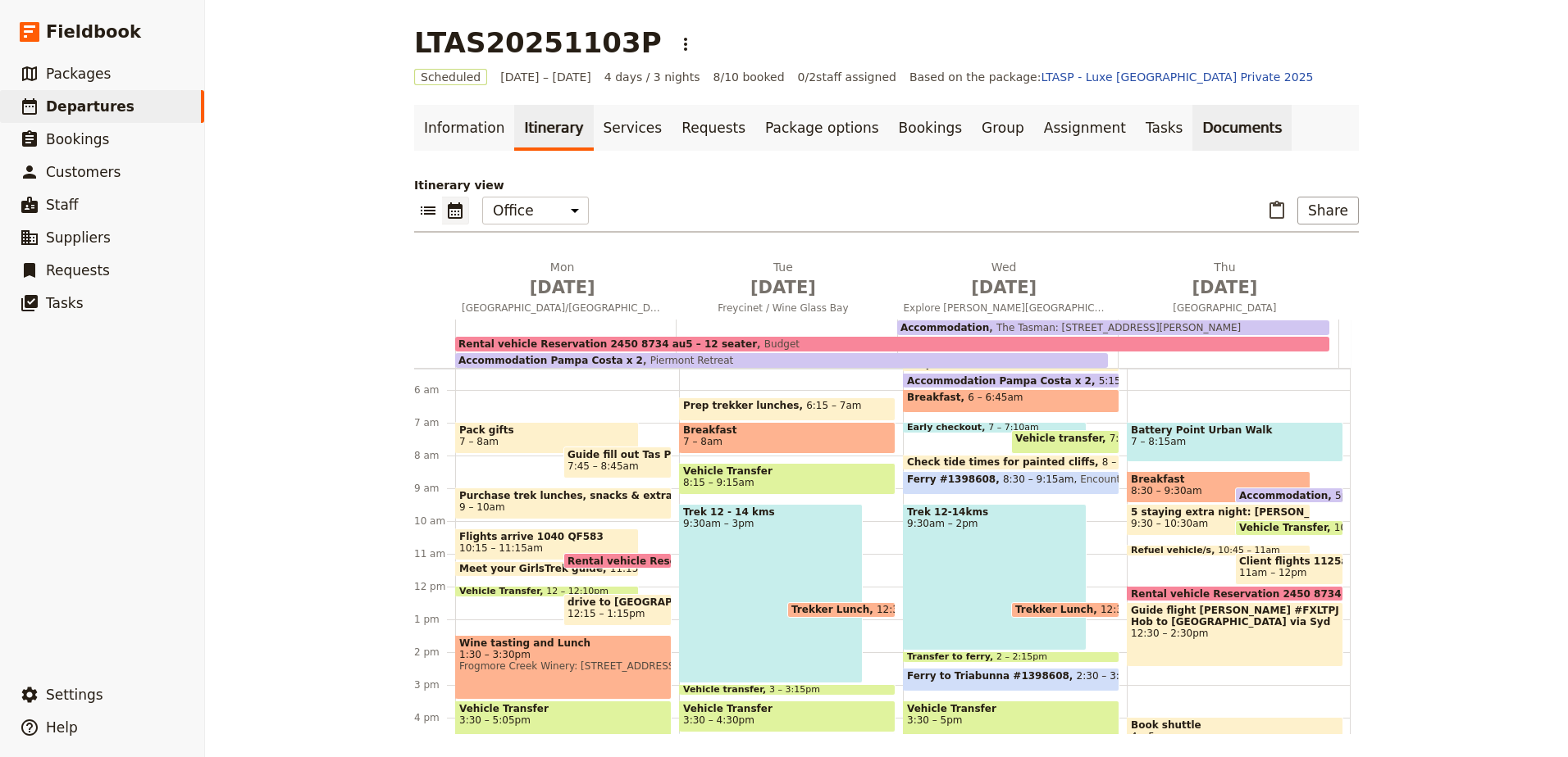
click at [1192, 128] on link "Documents" at bounding box center [1242, 128] width 99 height 46
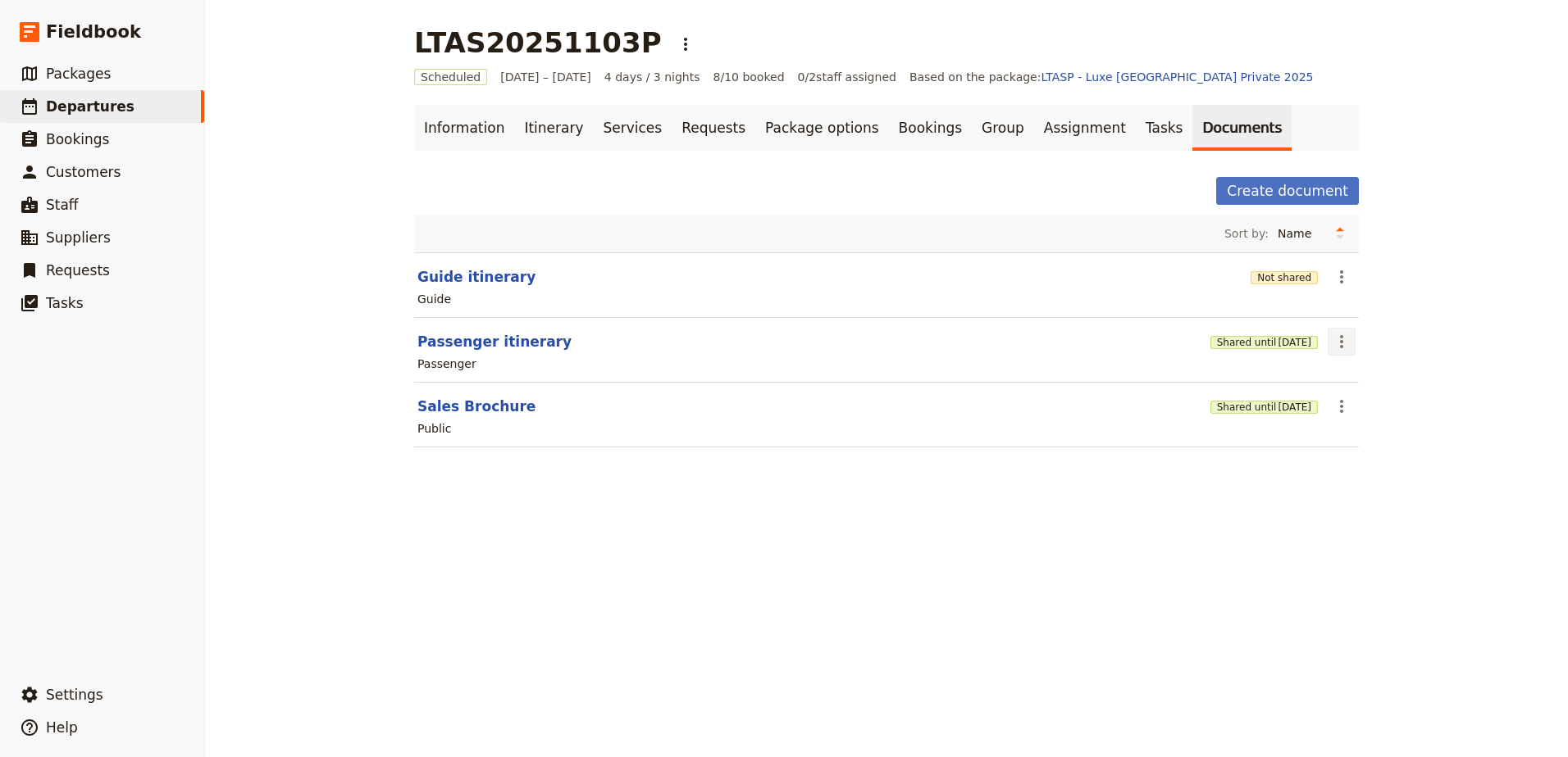
click at [1334, 345] on icon "Actions" at bounding box center [1340, 341] width 19 height 19
click at [1345, 398] on span "Edit document" at bounding box center [1374, 401] width 84 height 17
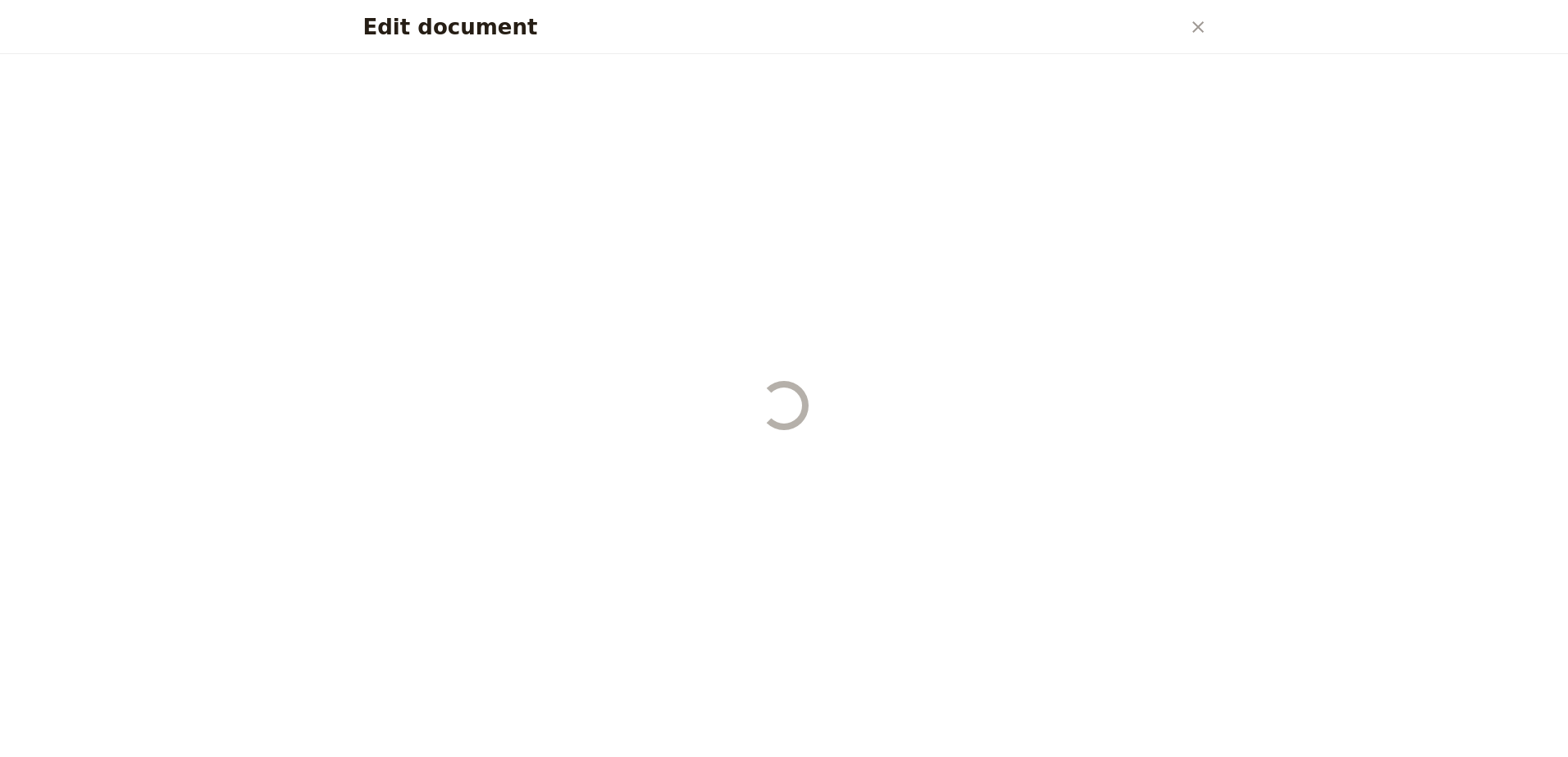
select select "PASSENGER"
select select "RUN_SHEET"
select select "DEFAULT"
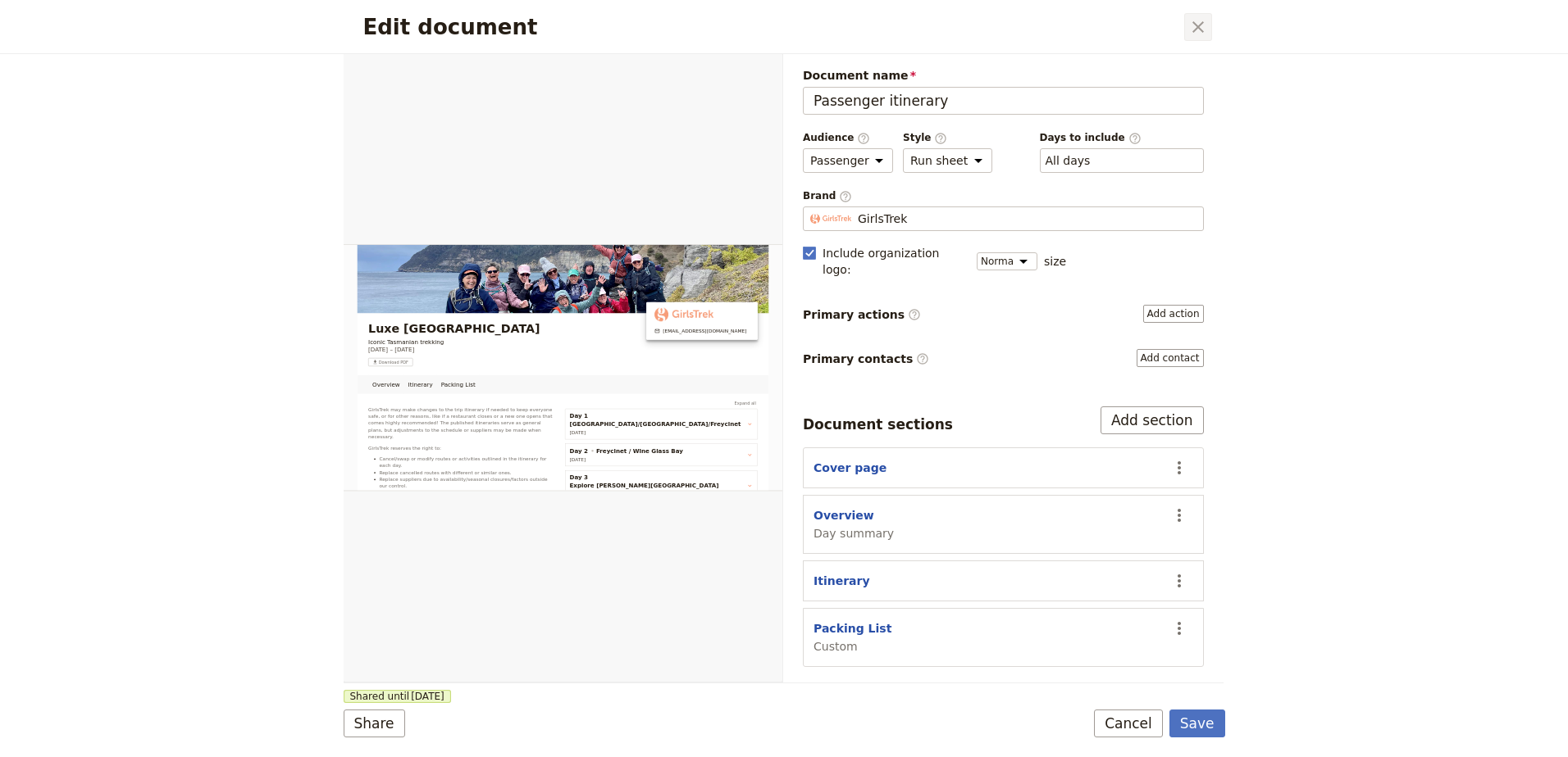
click at [1187, 35] on button "​" at bounding box center [1198, 27] width 28 height 28
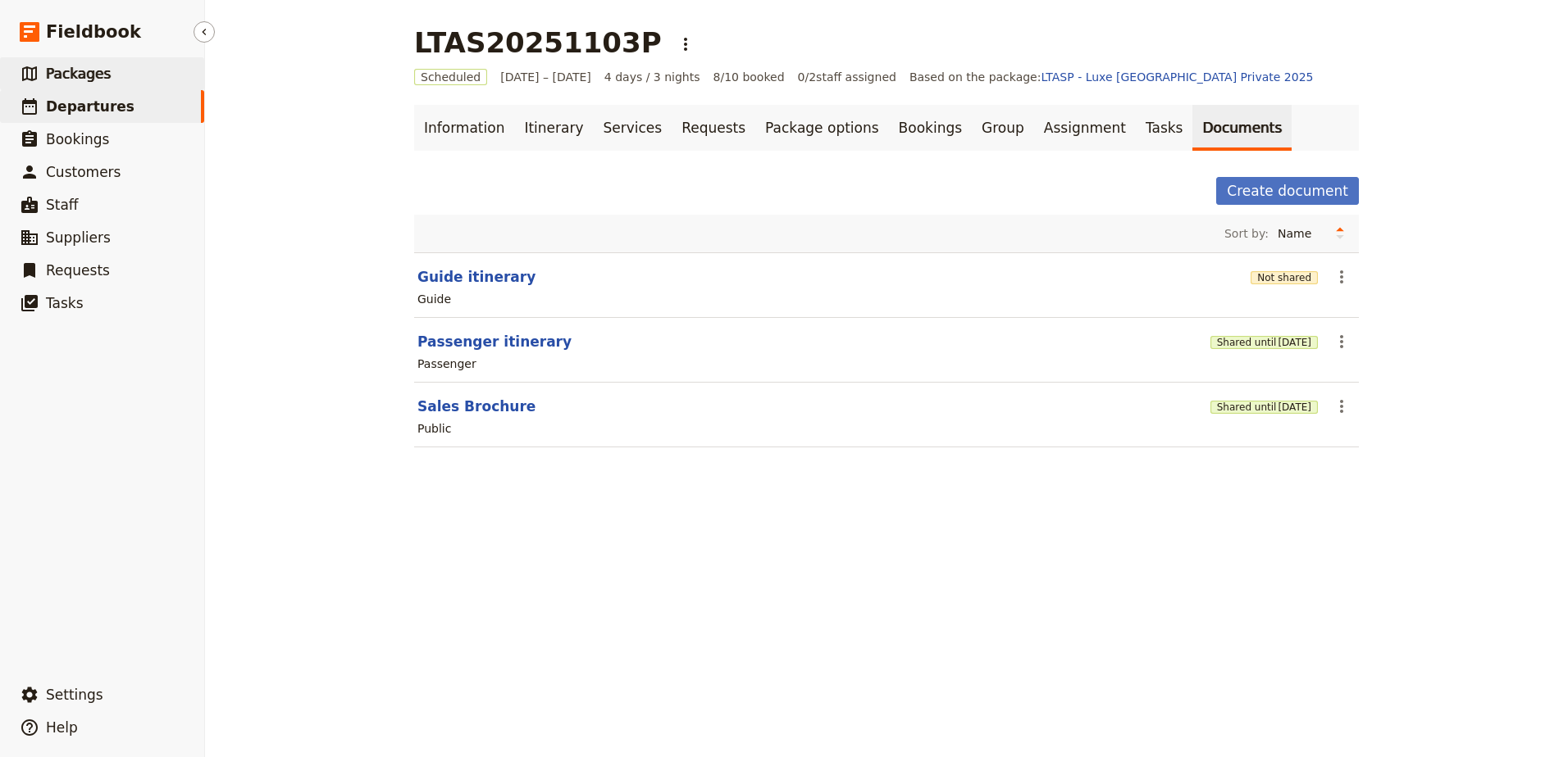
click at [19, 76] on icon at bounding box center [29, 73] width 19 height 19
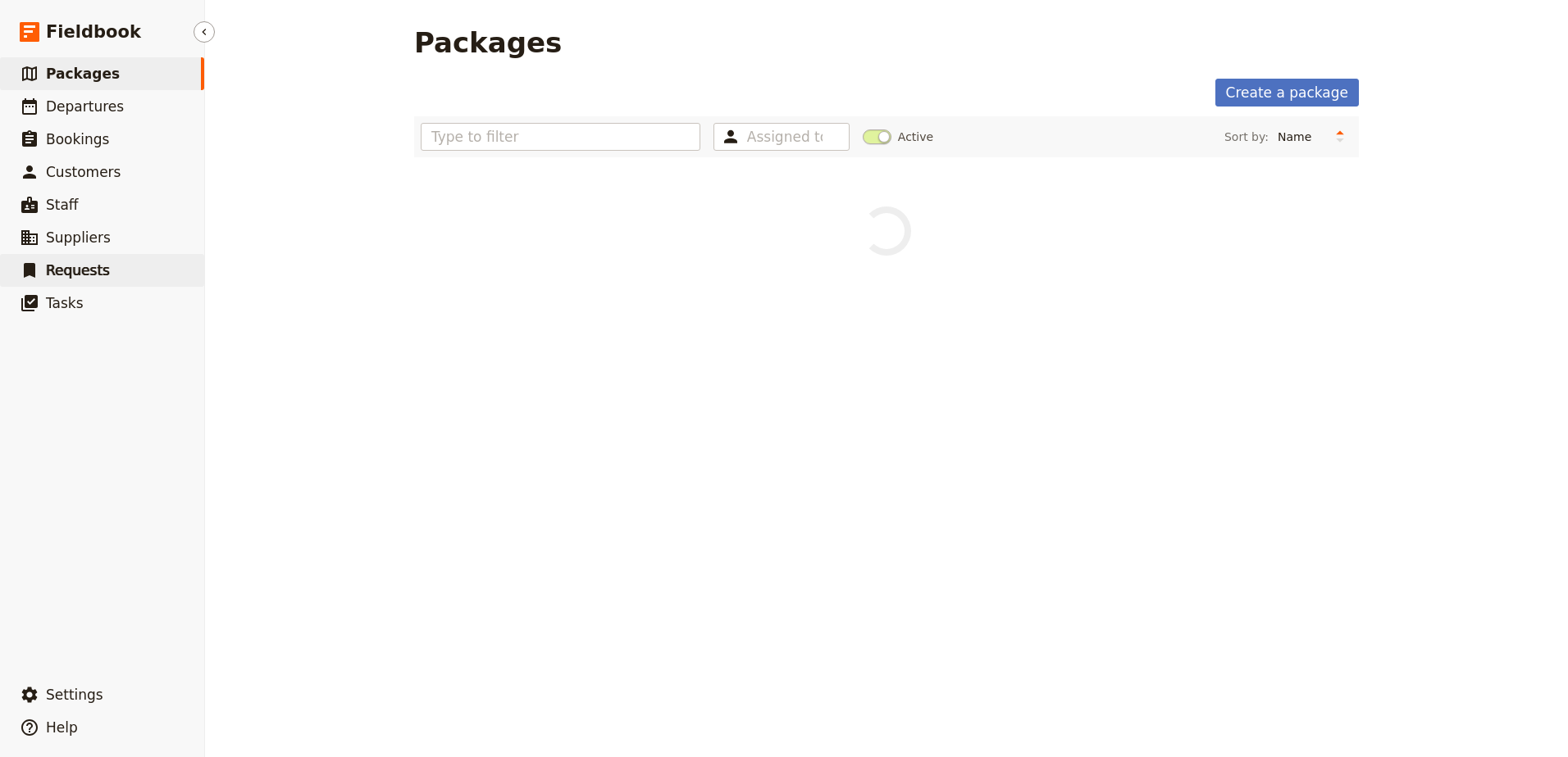
click at [86, 272] on span "Requests" at bounding box center [77, 271] width 64 height 17
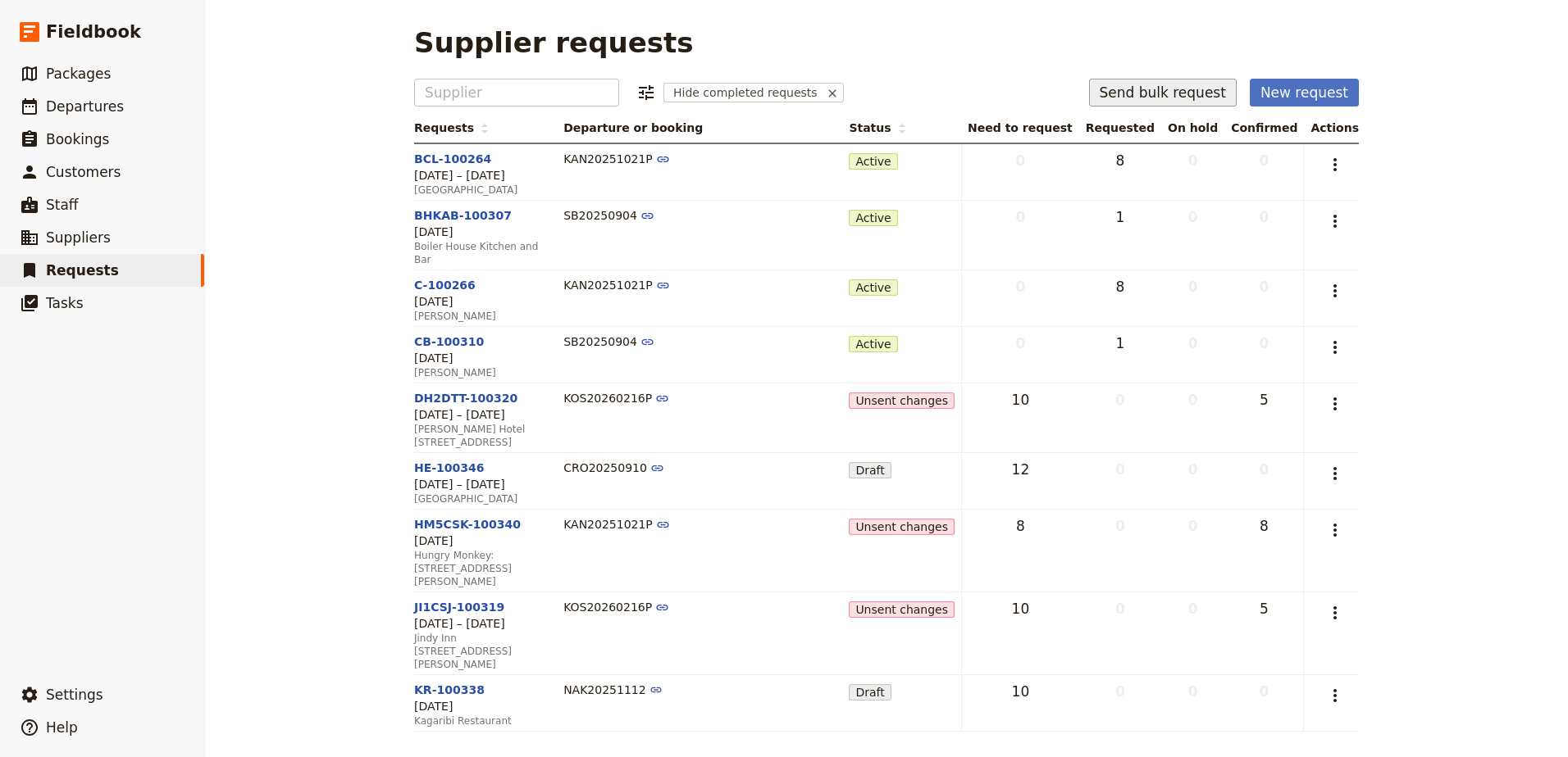
click at [1153, 101] on button "Send bulk request" at bounding box center [1163, 92] width 147 height 28
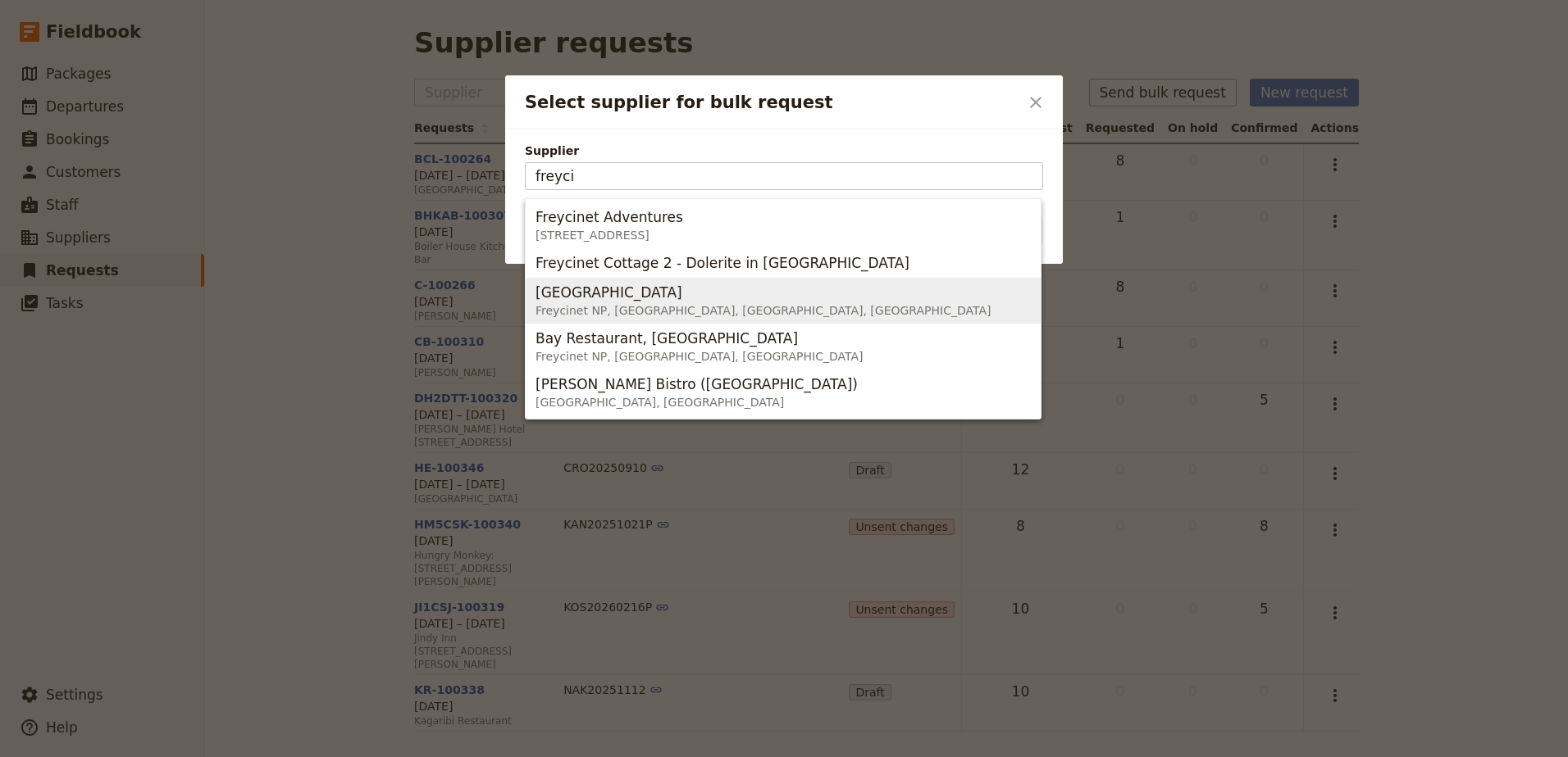
click at [730, 315] on span "Freycinet Lodge [GEOGRAPHIC_DATA], [GEOGRAPHIC_DATA], [GEOGRAPHIC_DATA], [GEOGR…" at bounding box center [783, 300] width 496 height 40
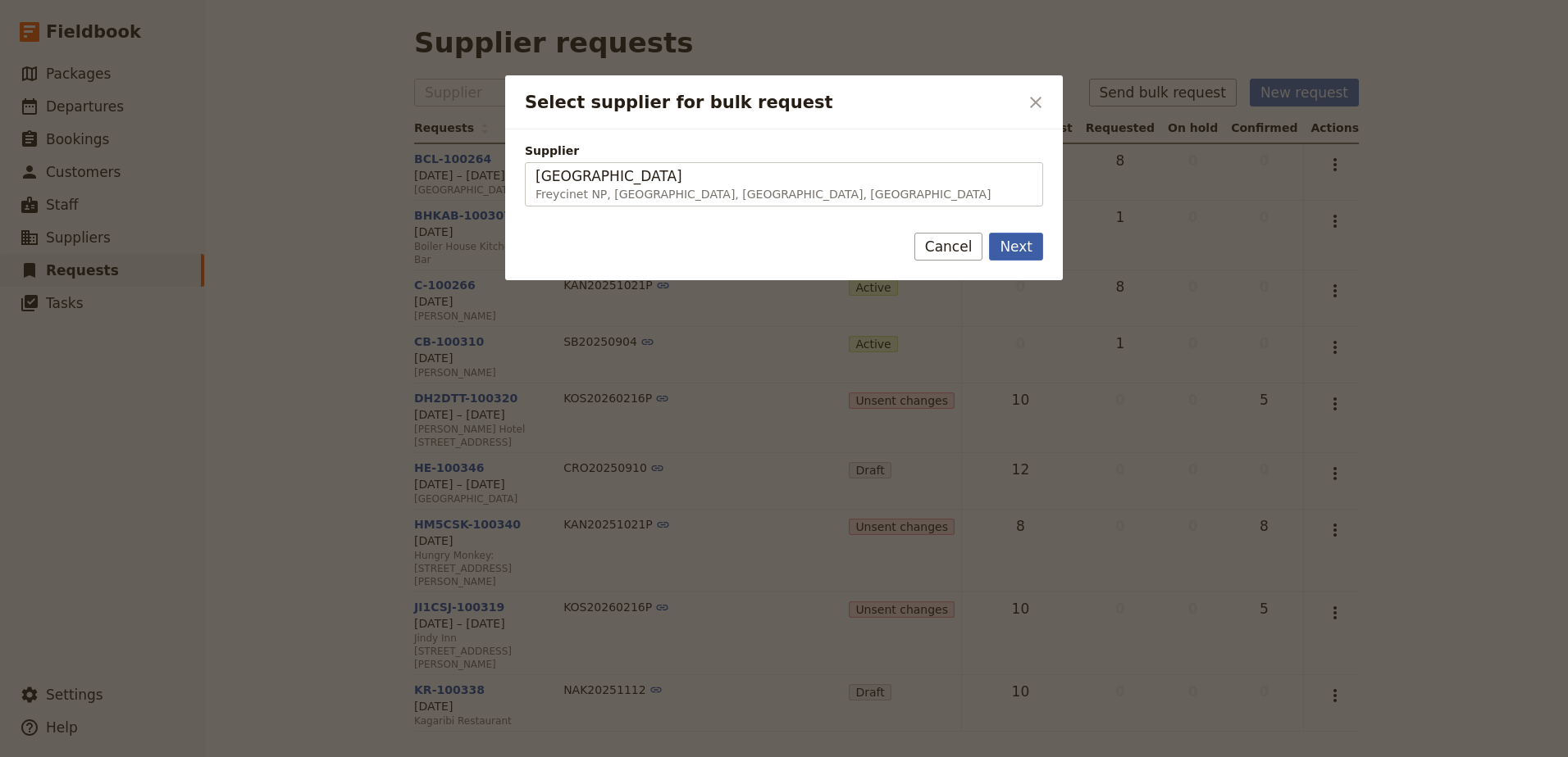
type input "[GEOGRAPHIC_DATA]"
click at [1024, 254] on button "Next" at bounding box center [1015, 247] width 54 height 28
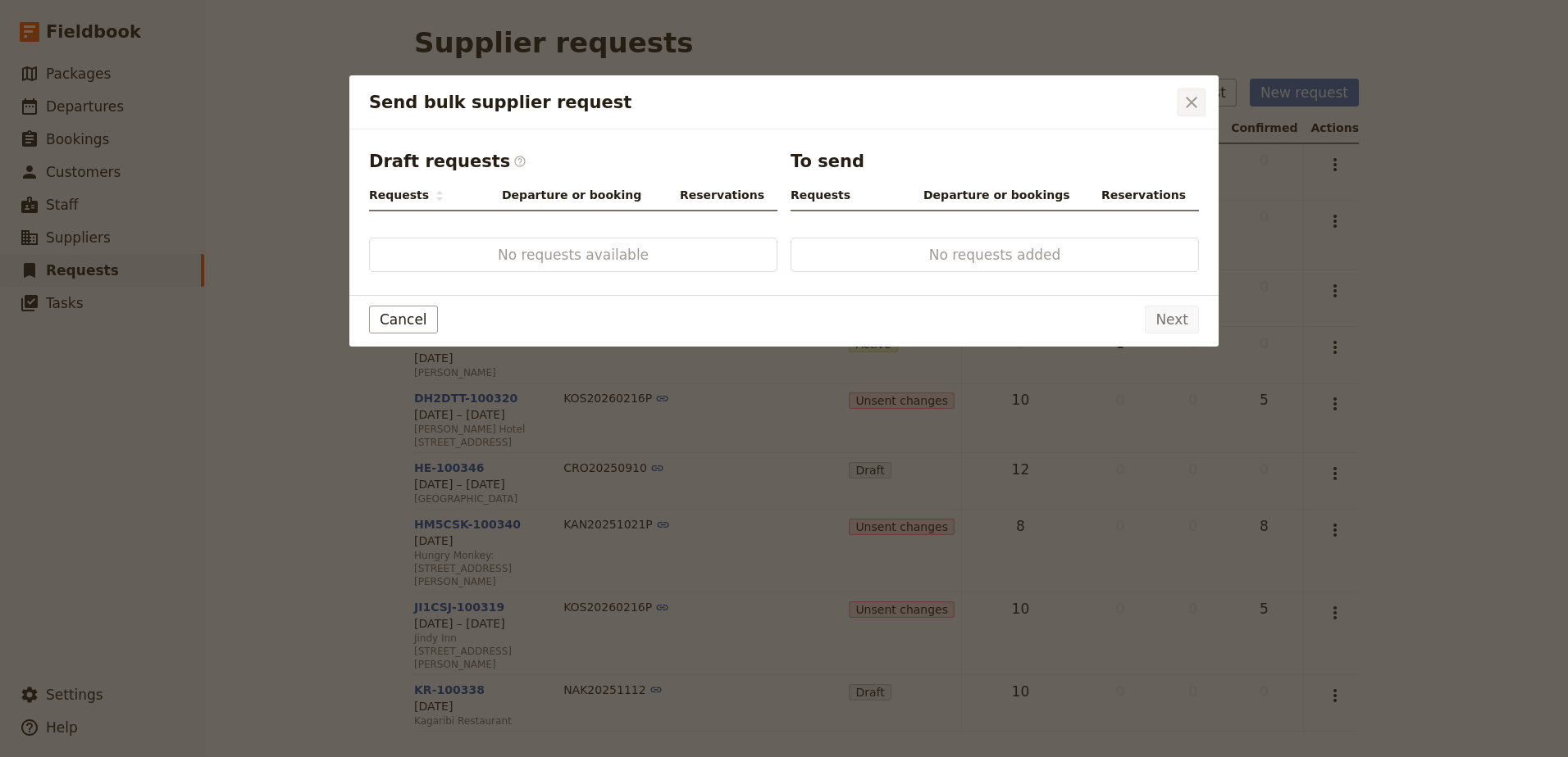
click at [1184, 100] on icon "Close dialog" at bounding box center [1190, 102] width 19 height 19
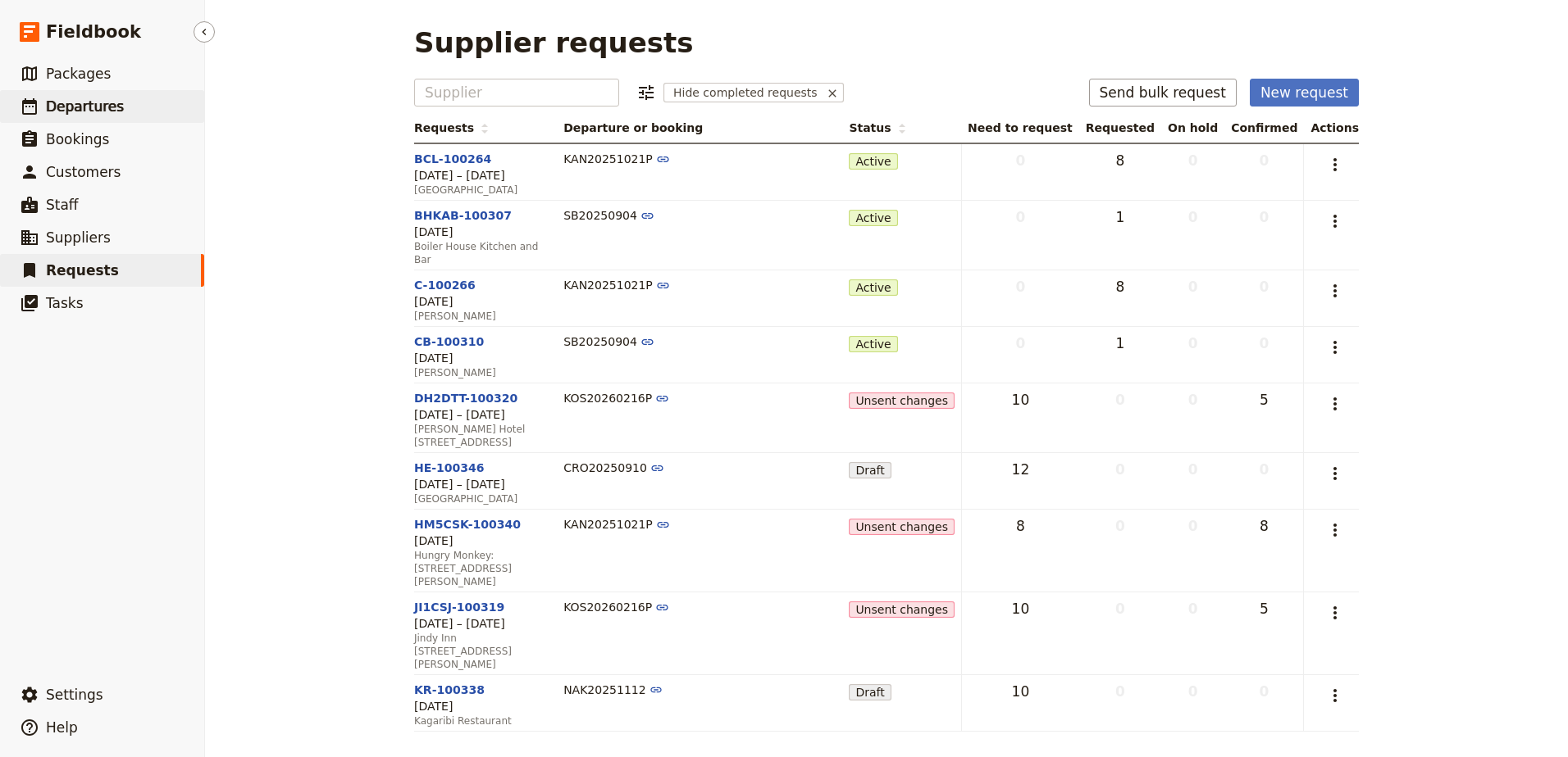
click at [118, 107] on link "​ Departures" at bounding box center [102, 107] width 205 height 33
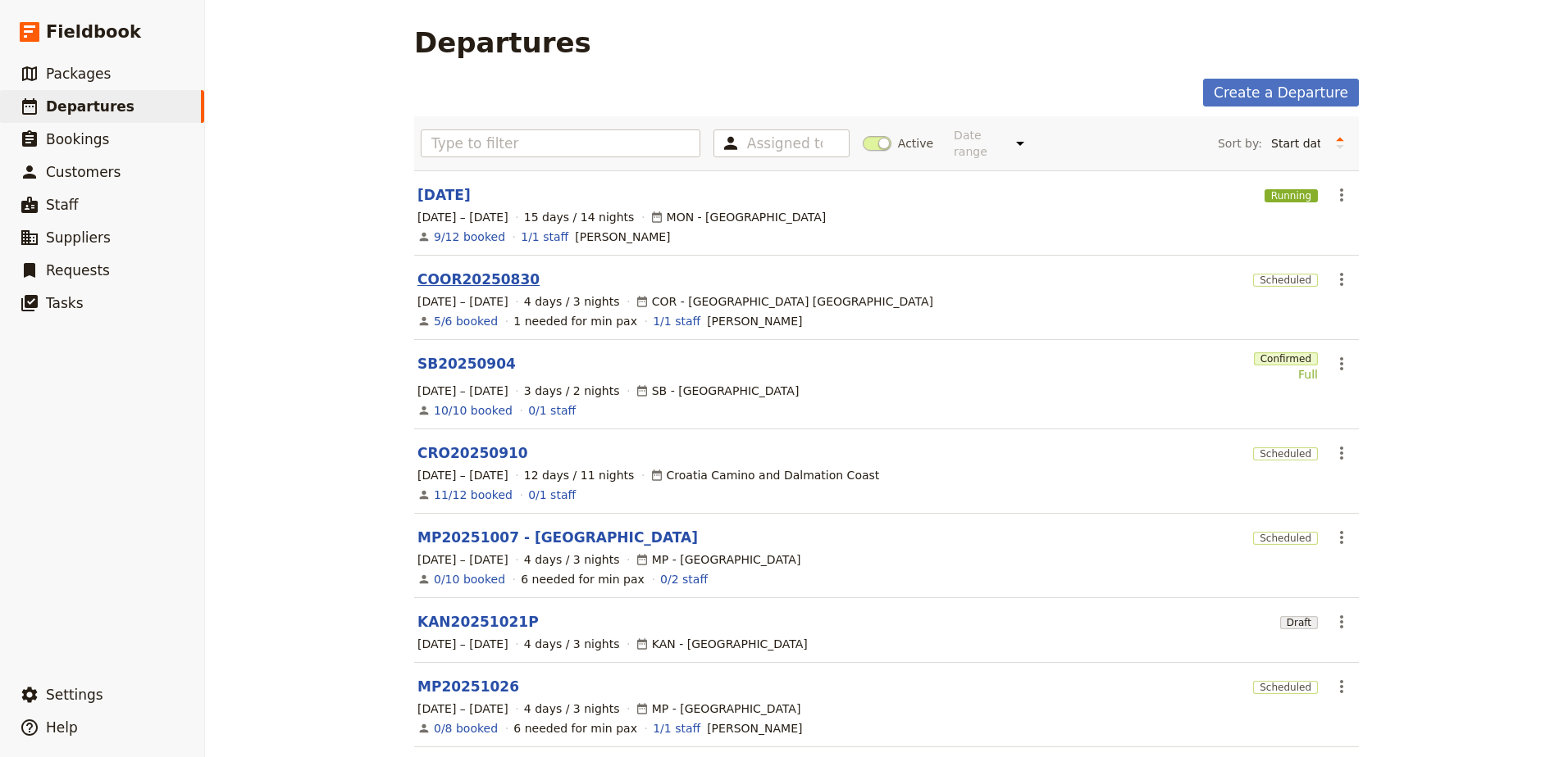
click at [492, 270] on link "COOR20250830" at bounding box center [478, 279] width 123 height 19
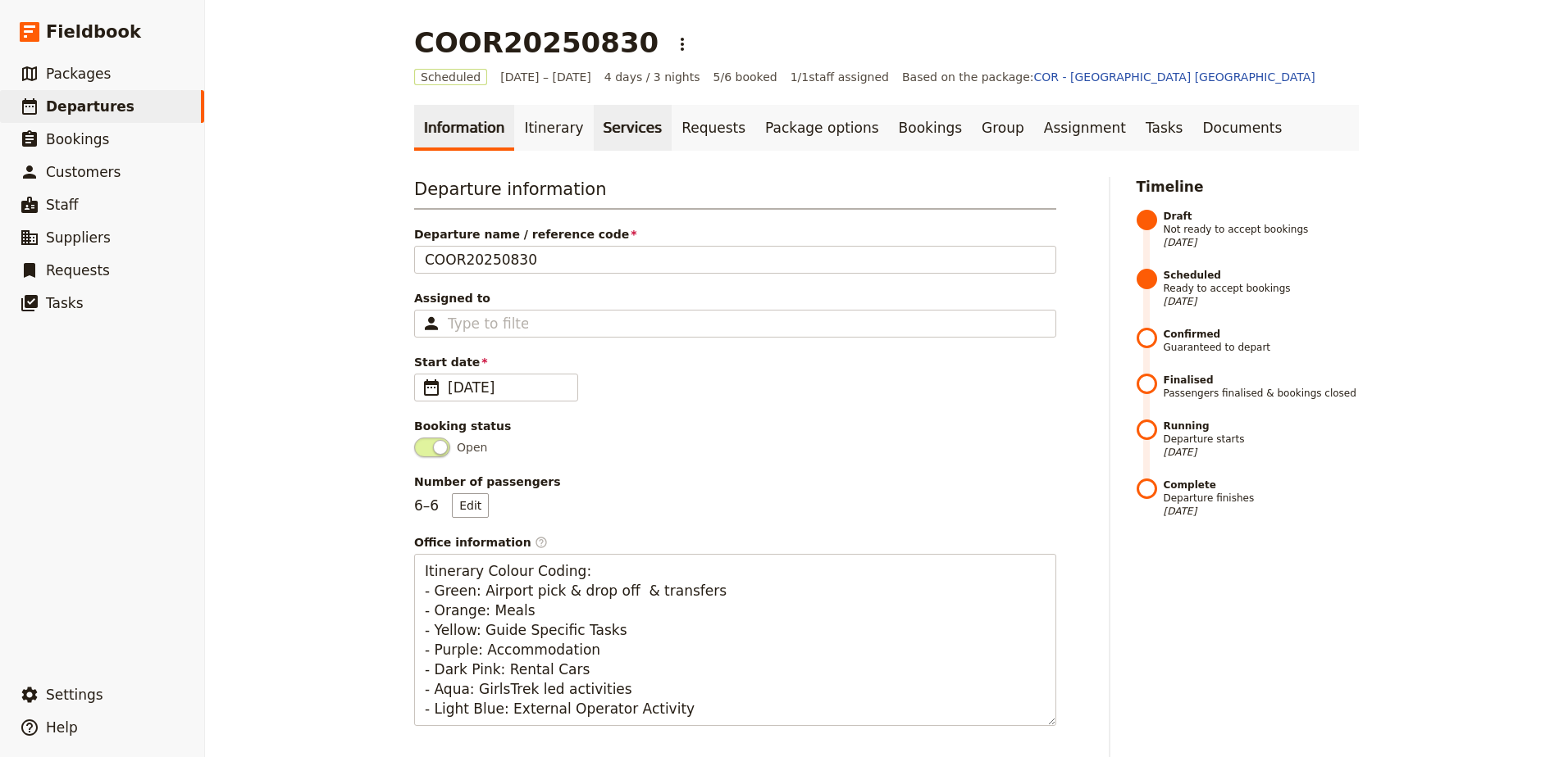
click at [614, 129] on link "Services" at bounding box center [632, 128] width 78 height 46
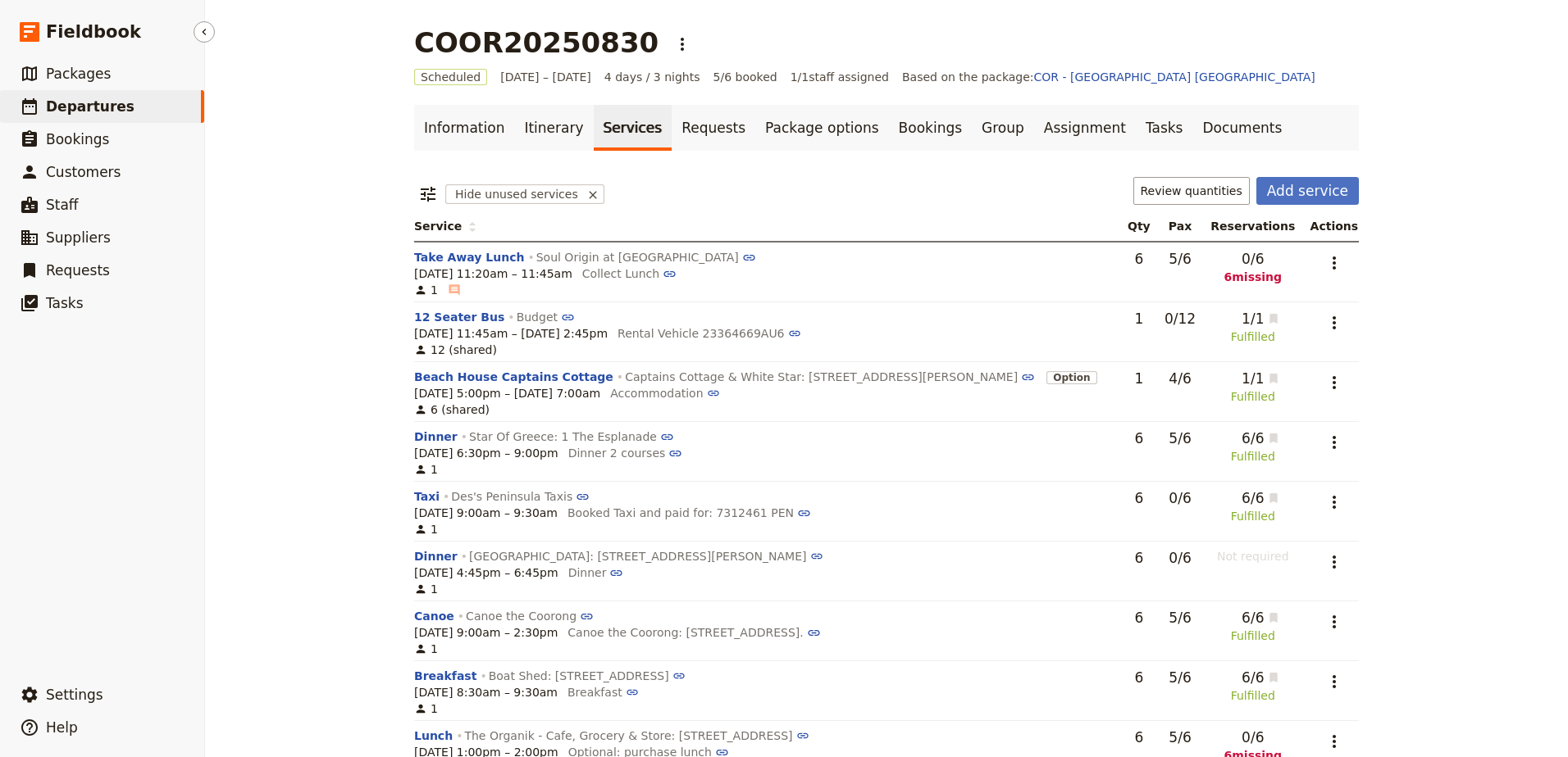
click at [83, 108] on span "Departures" at bounding box center [90, 107] width 88 height 17
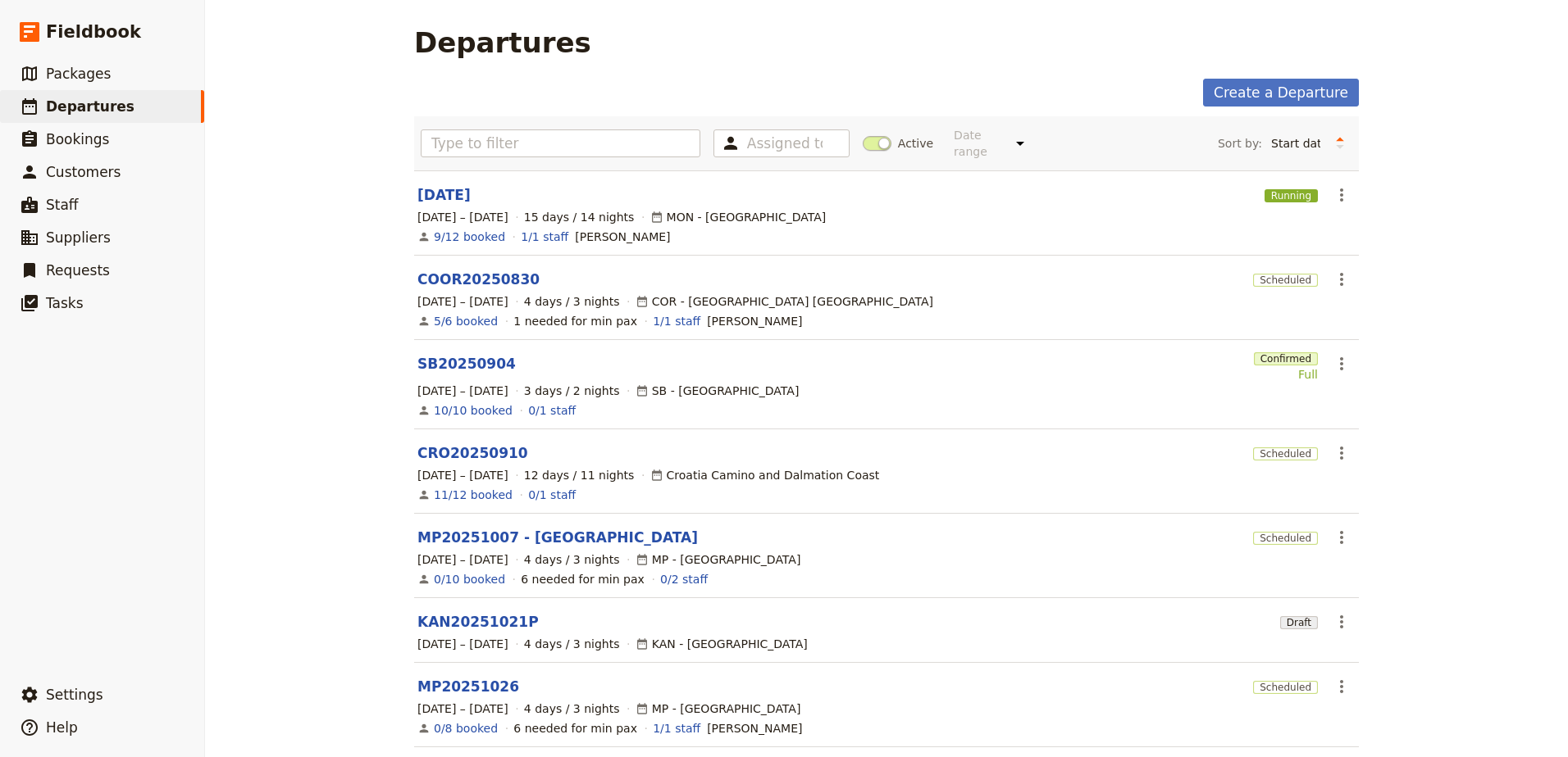
click at [868, 139] on span at bounding box center [876, 144] width 29 height 15
click at [862, 135] on input "Active" at bounding box center [862, 135] width 0 height 0
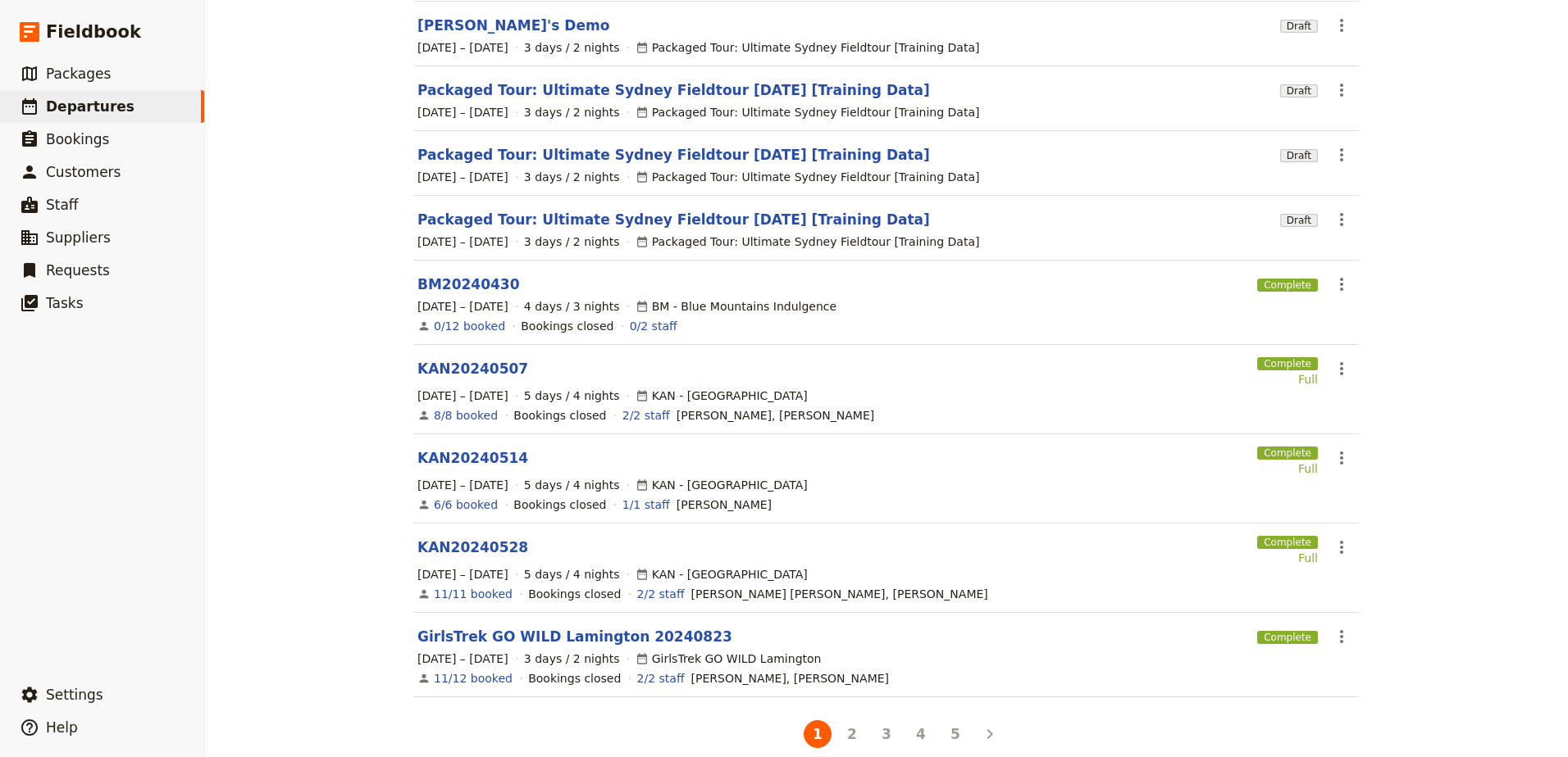
scroll to position [262, 0]
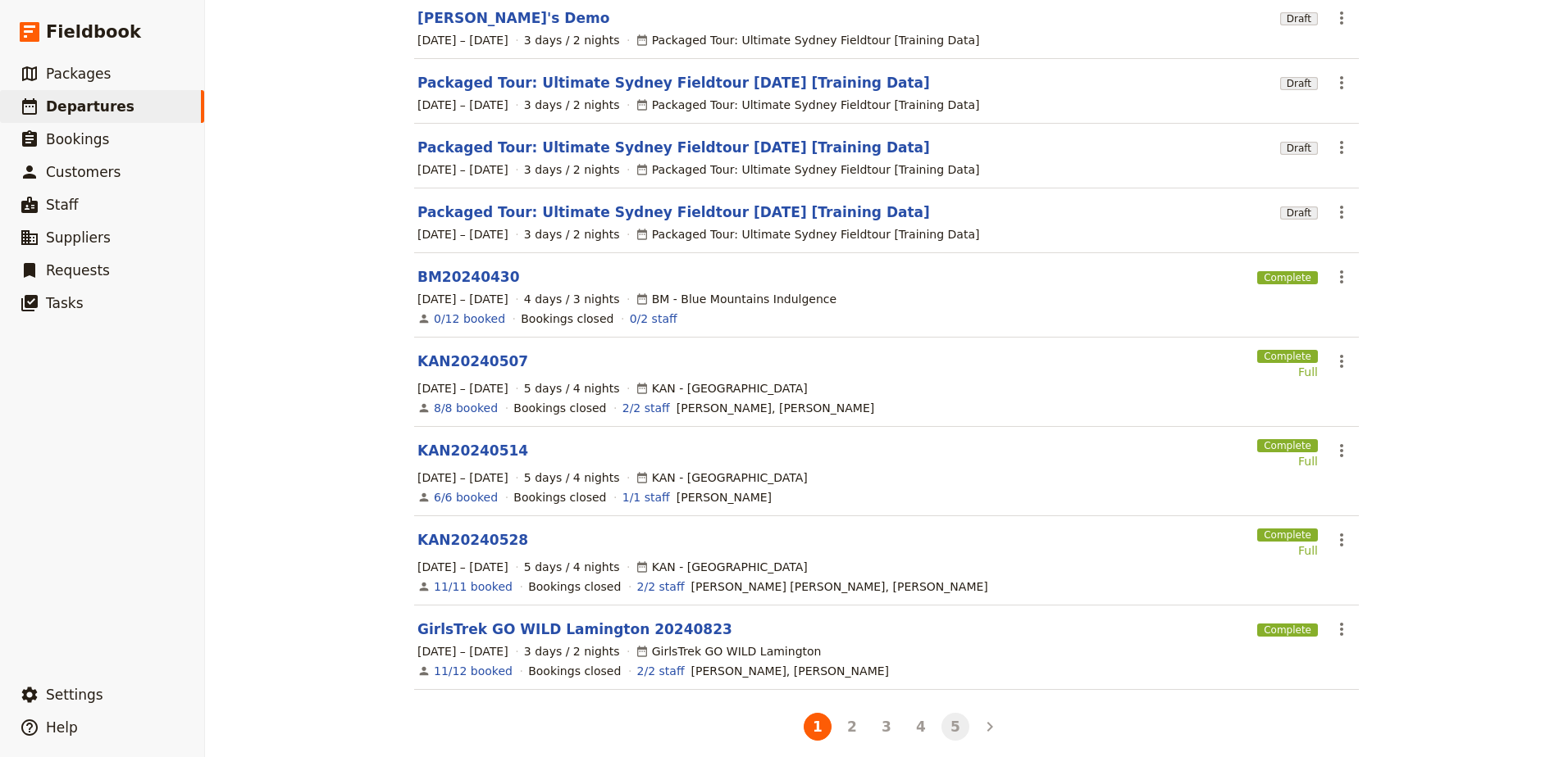
click at [958, 714] on button "5" at bounding box center [955, 727] width 28 height 28
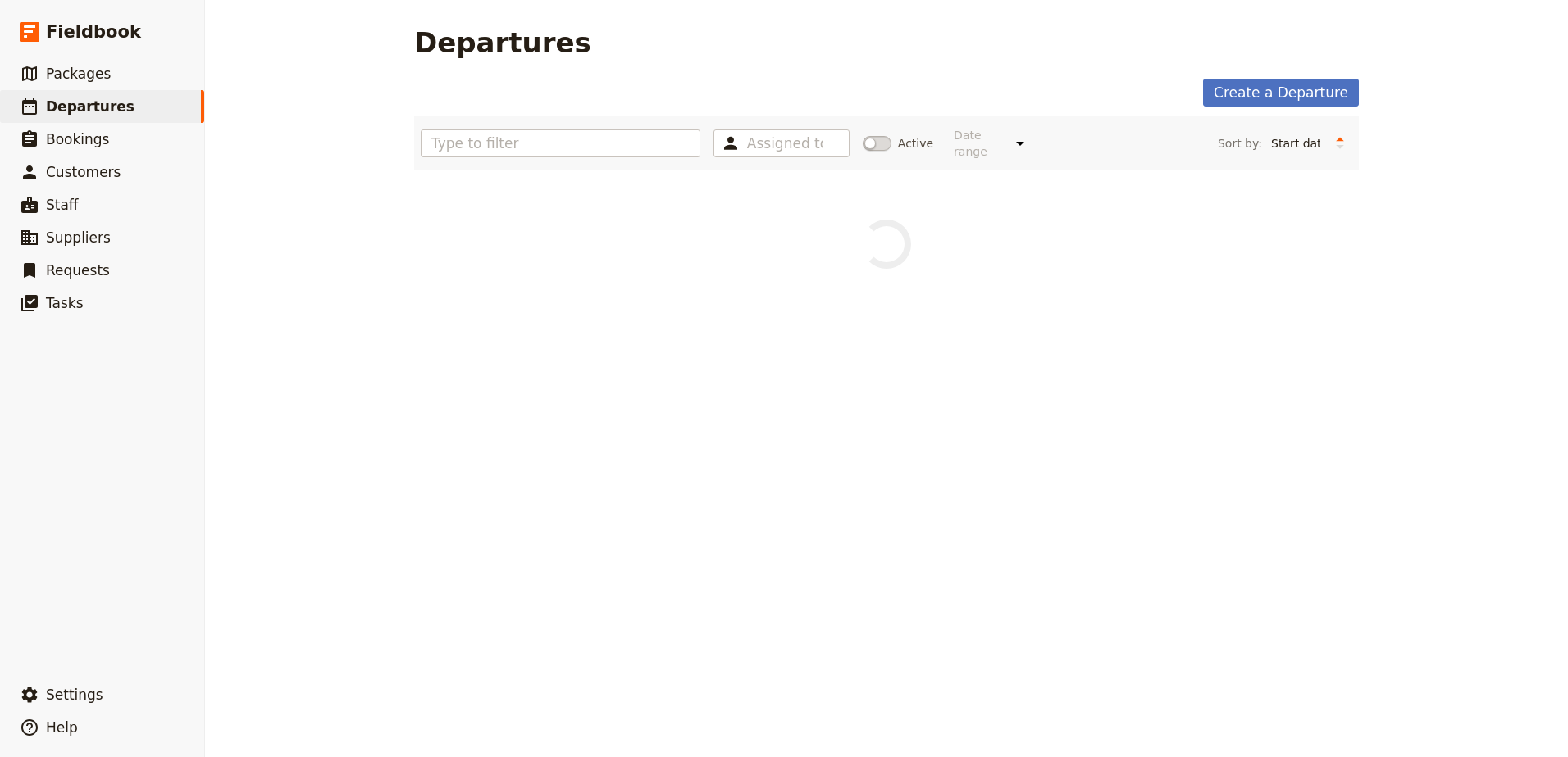
scroll to position [0, 0]
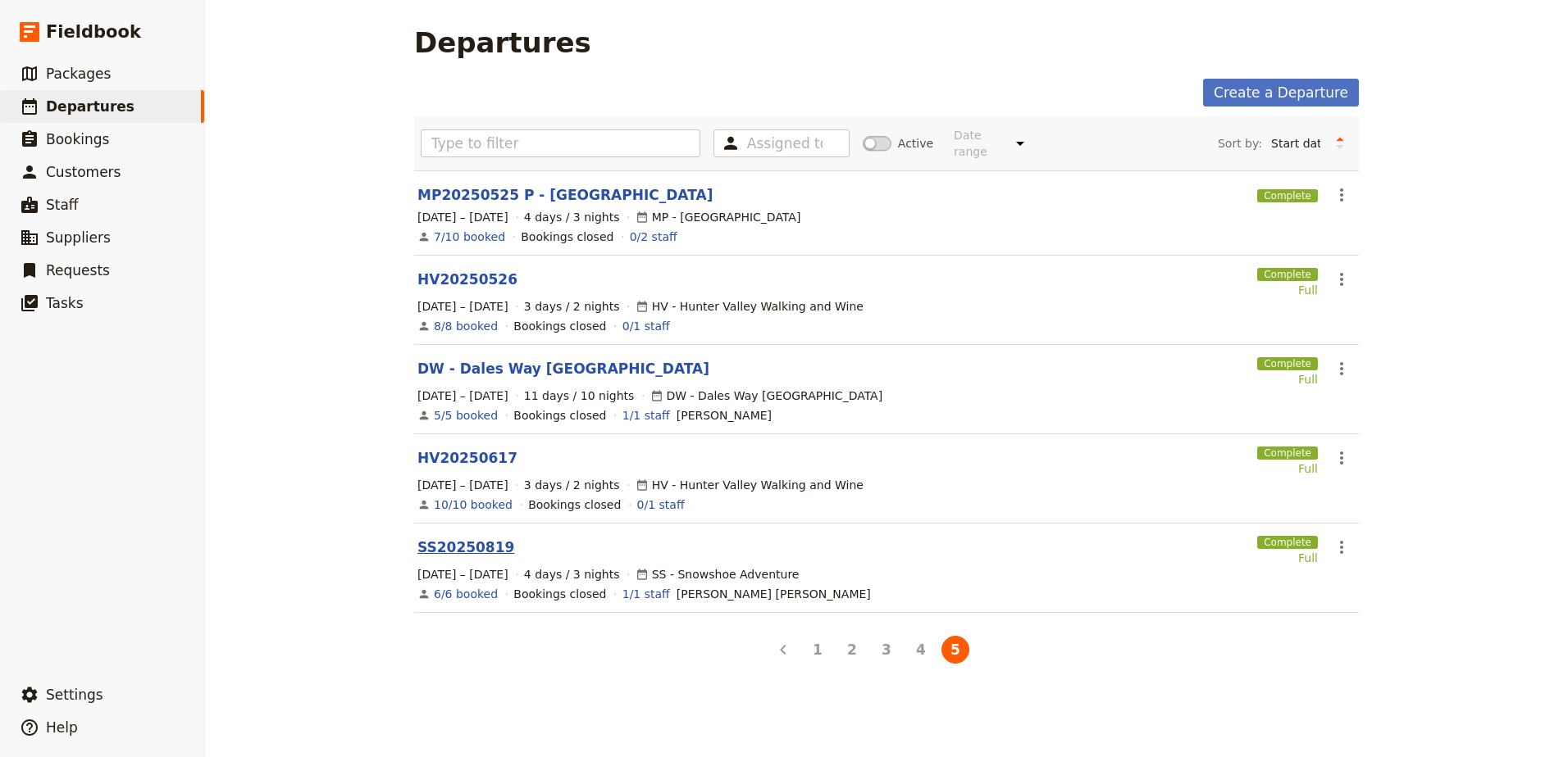
click at [468, 538] on link "SS20250819" at bounding box center [465, 547] width 97 height 19
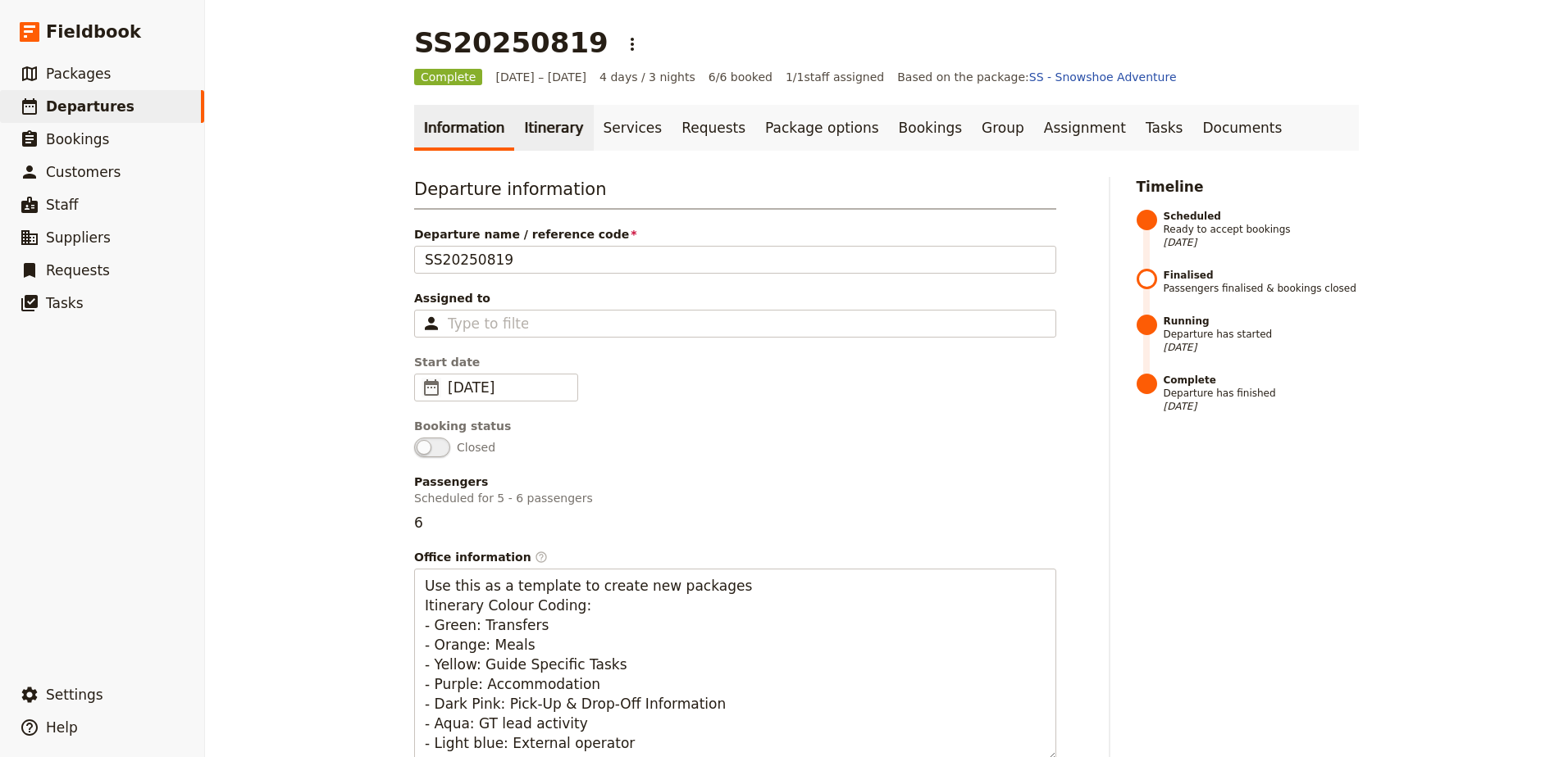
click at [536, 126] on link "Itinerary" at bounding box center [553, 128] width 78 height 46
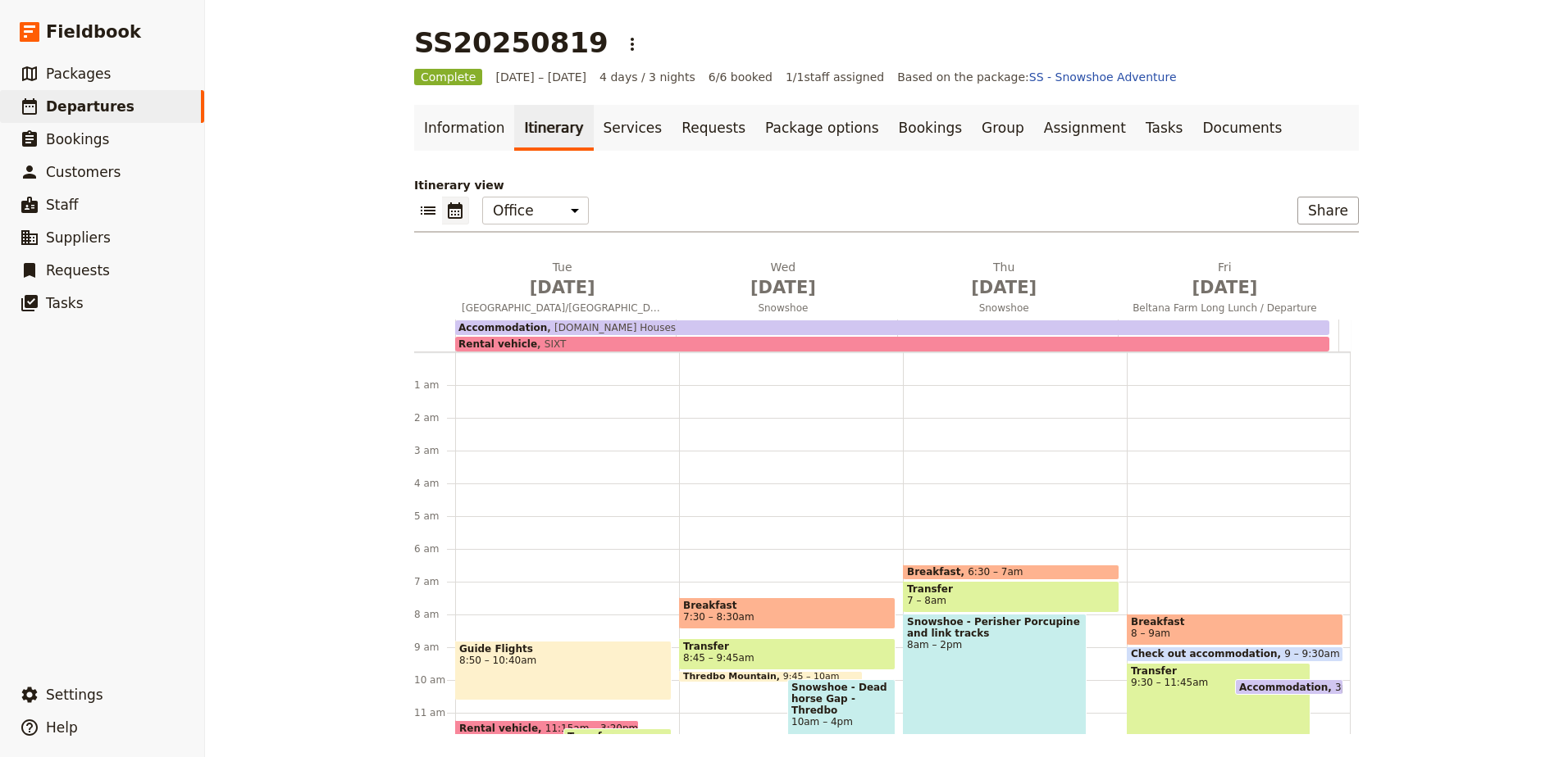
scroll to position [197, 0]
